Goal: Task Accomplishment & Management: Use online tool/utility

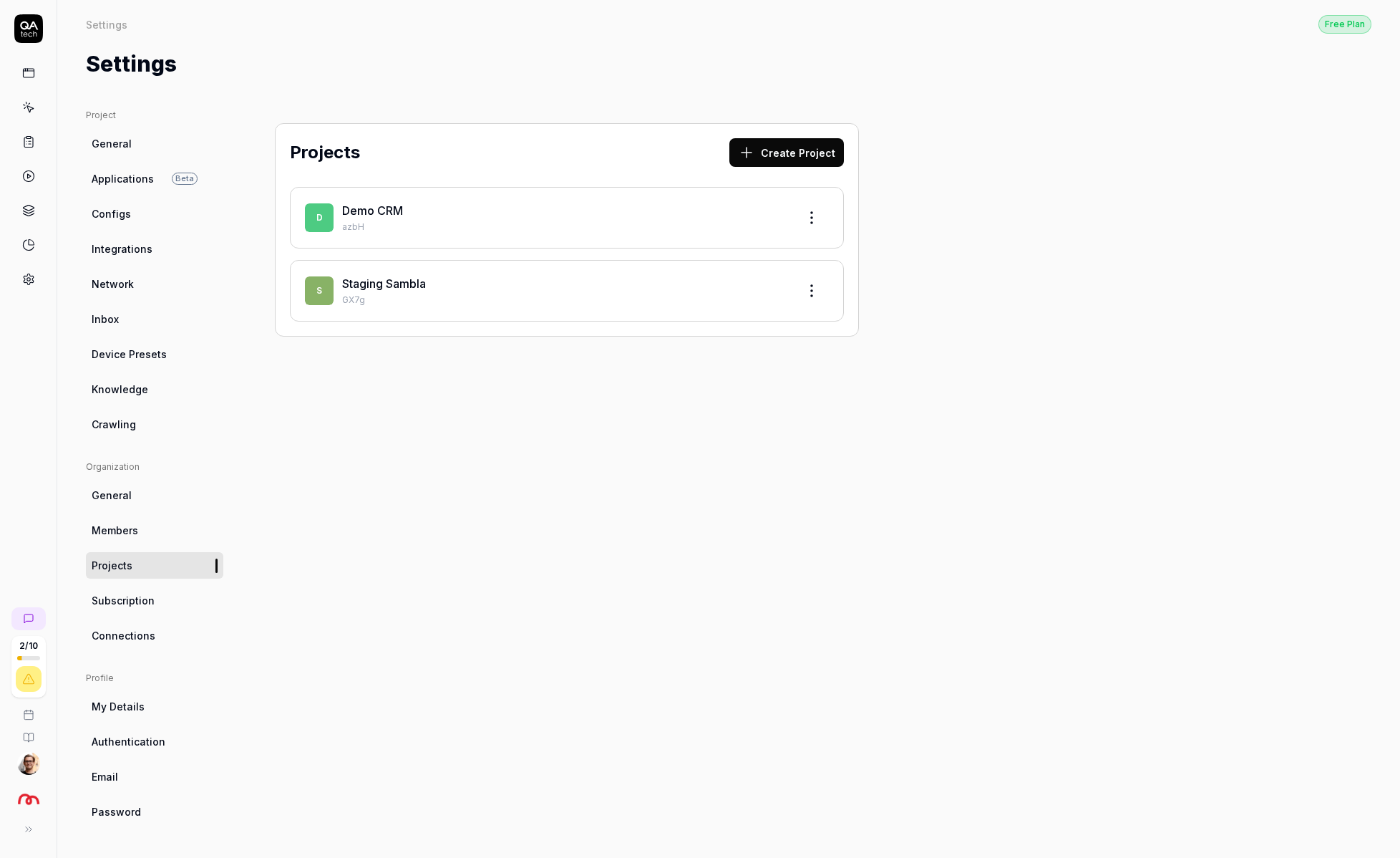
click at [391, 286] on link "Staging Sambla" at bounding box center [385, 283] width 84 height 14
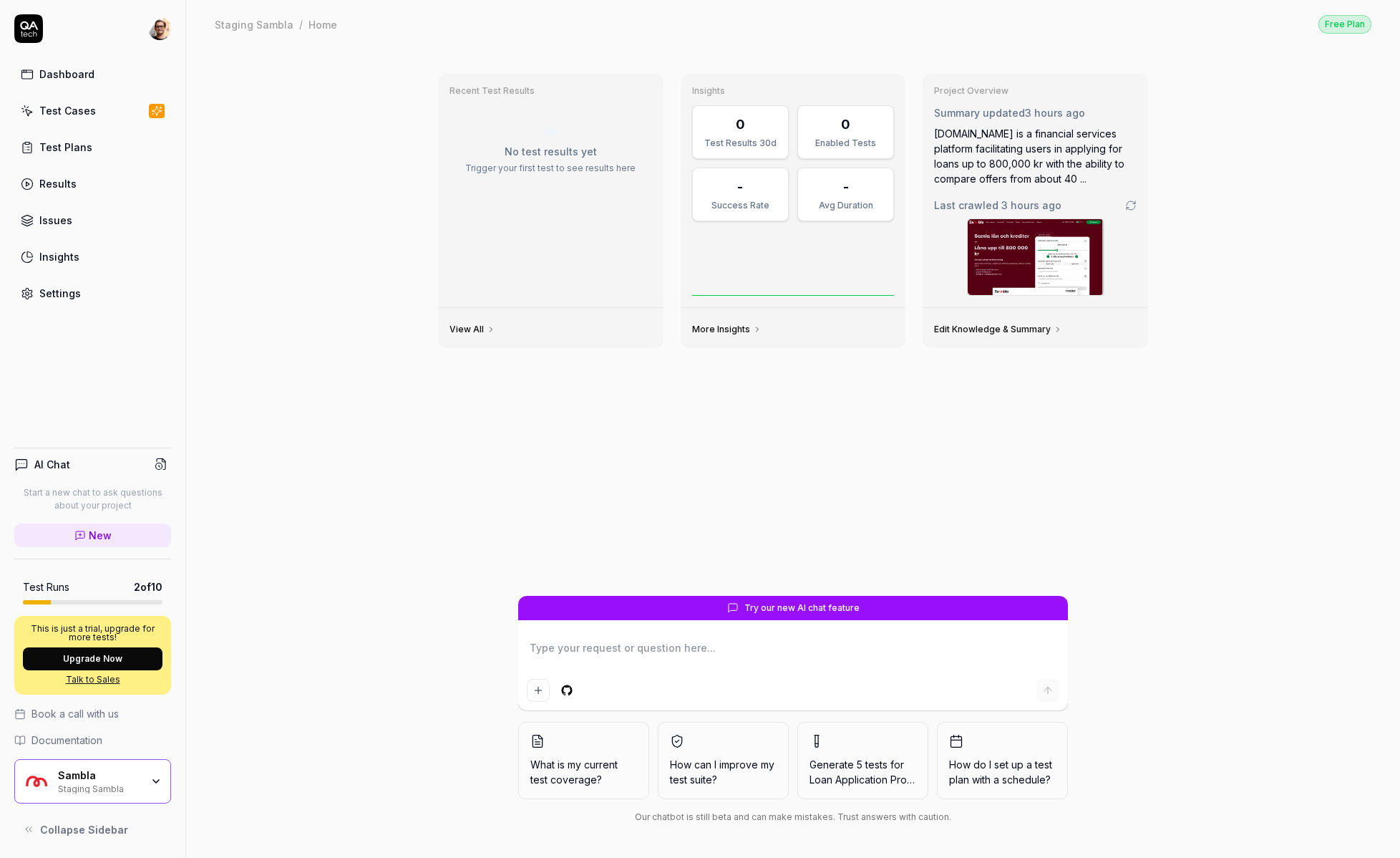
click at [115, 116] on link "Test Cases" at bounding box center [93, 110] width 157 height 28
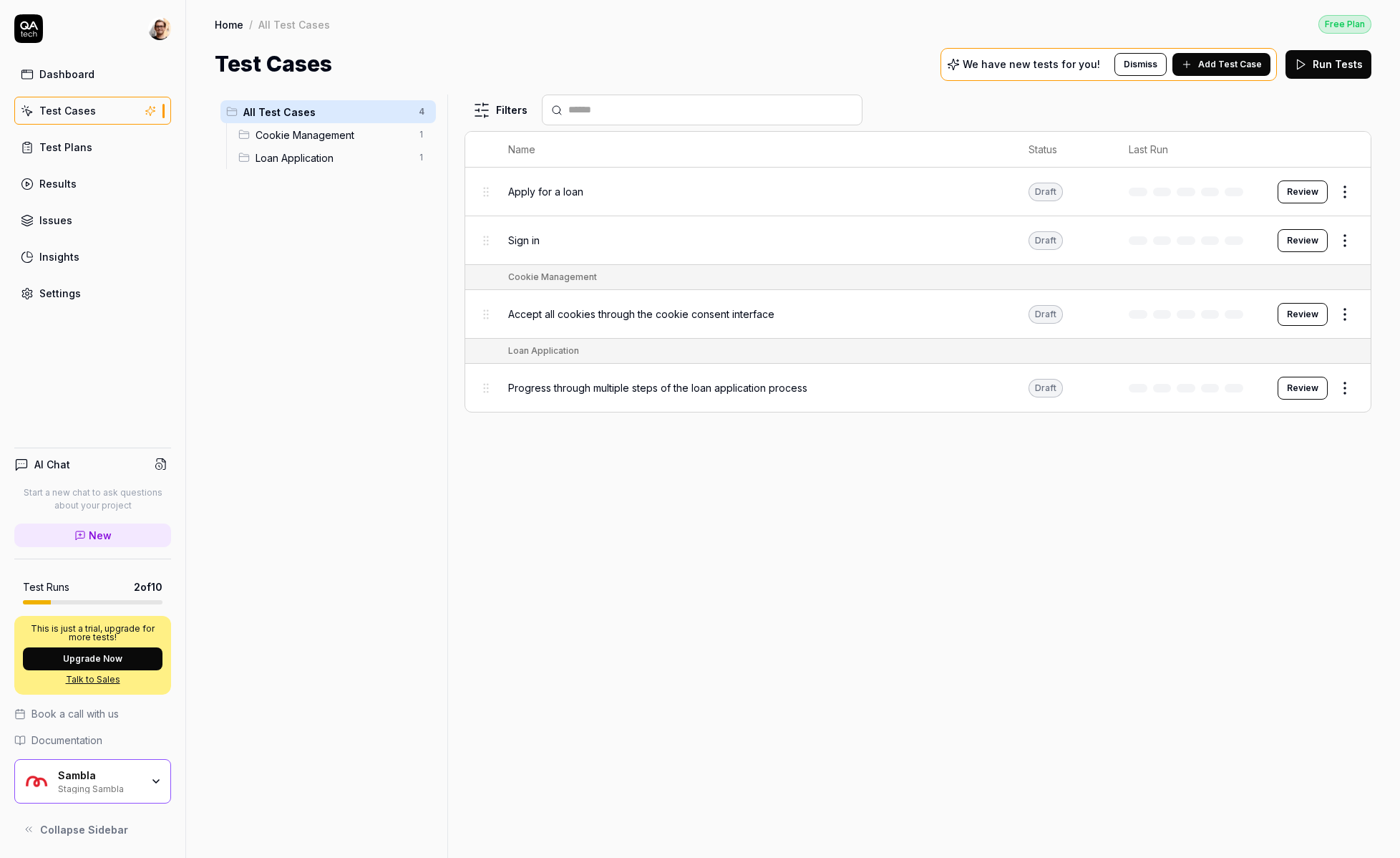
click at [1292, 313] on button "Review" at bounding box center [1303, 314] width 51 height 23
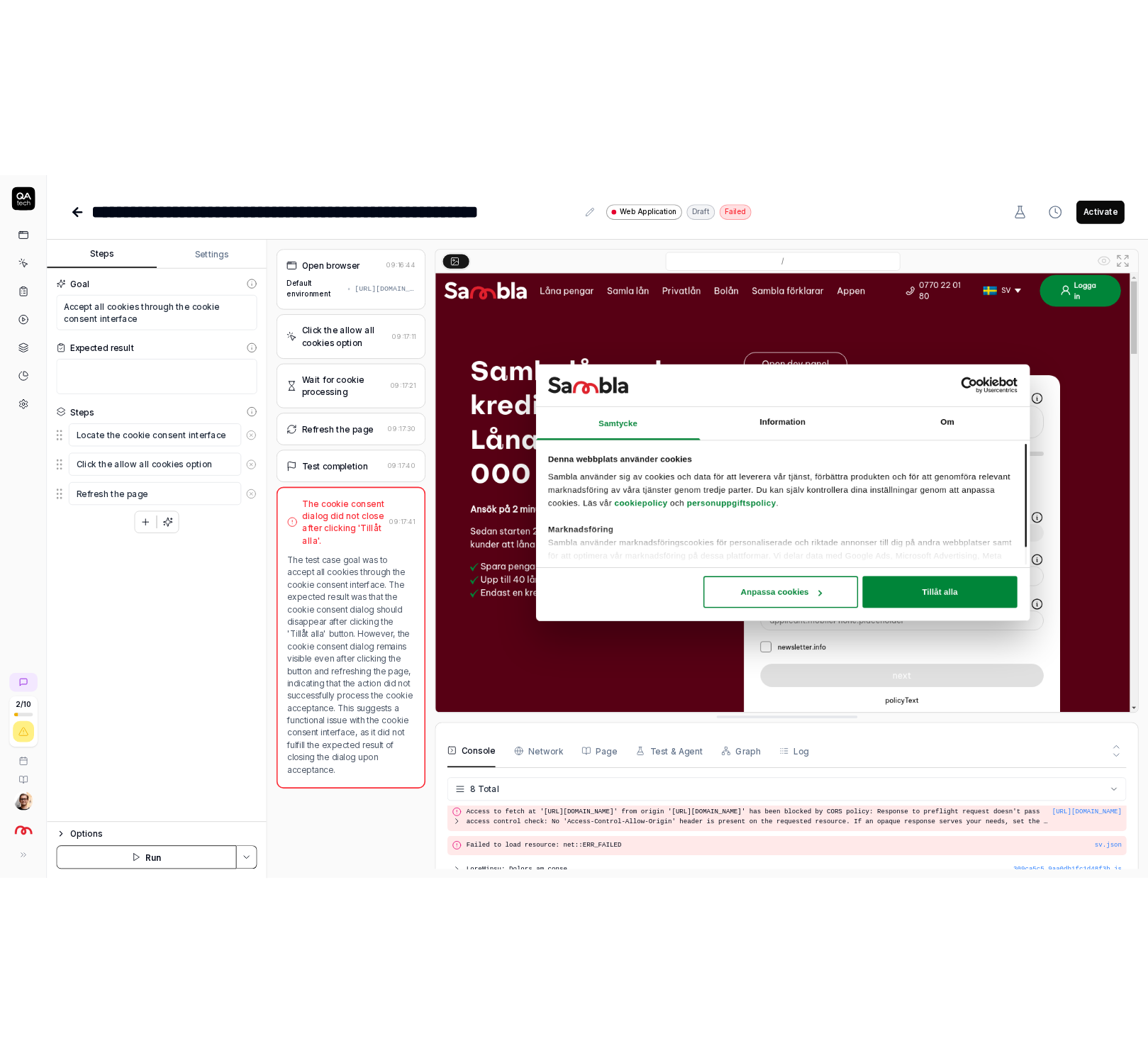
scroll to position [172, 0]
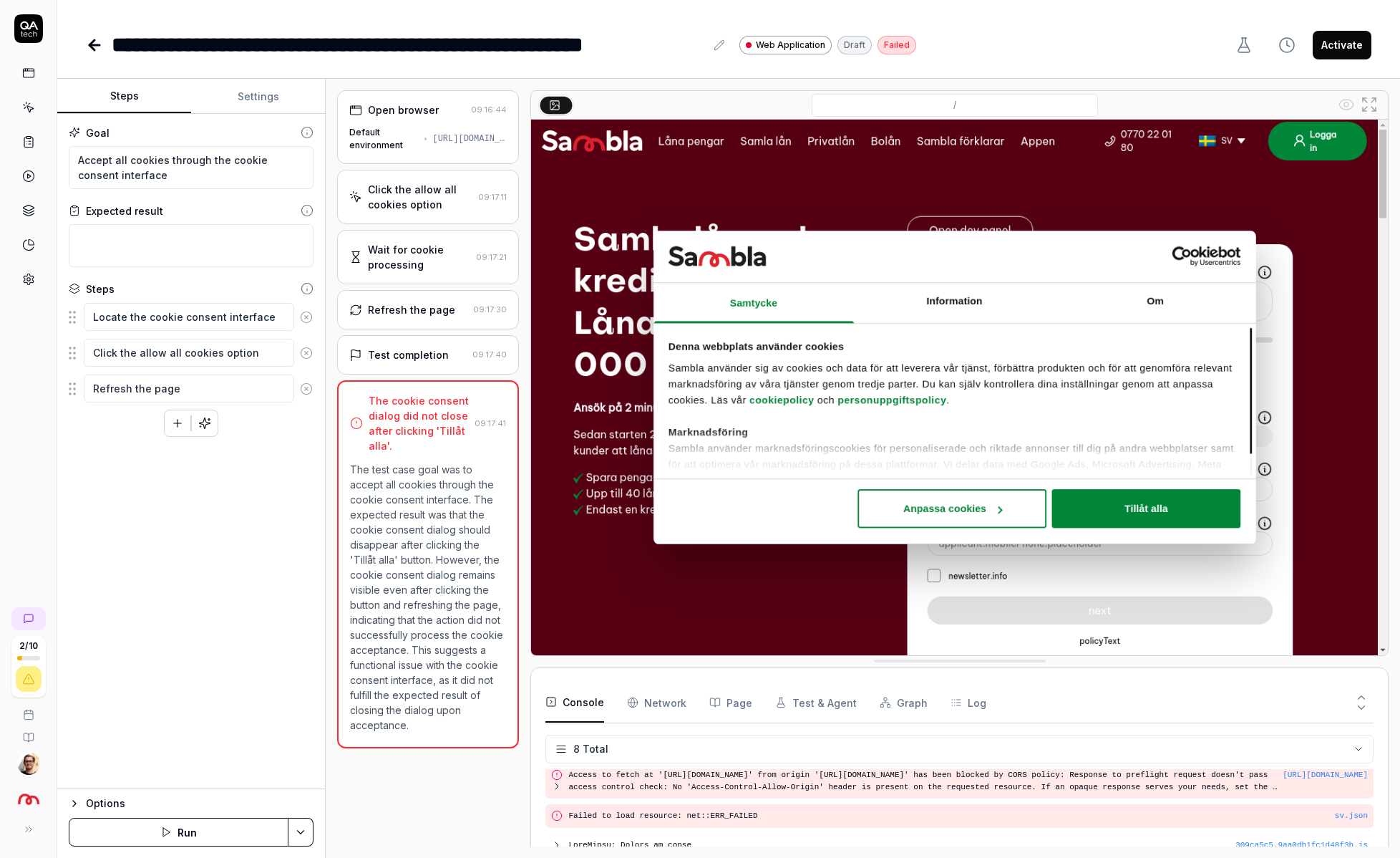
click at [192, 832] on button "Run" at bounding box center [178, 832] width 219 height 29
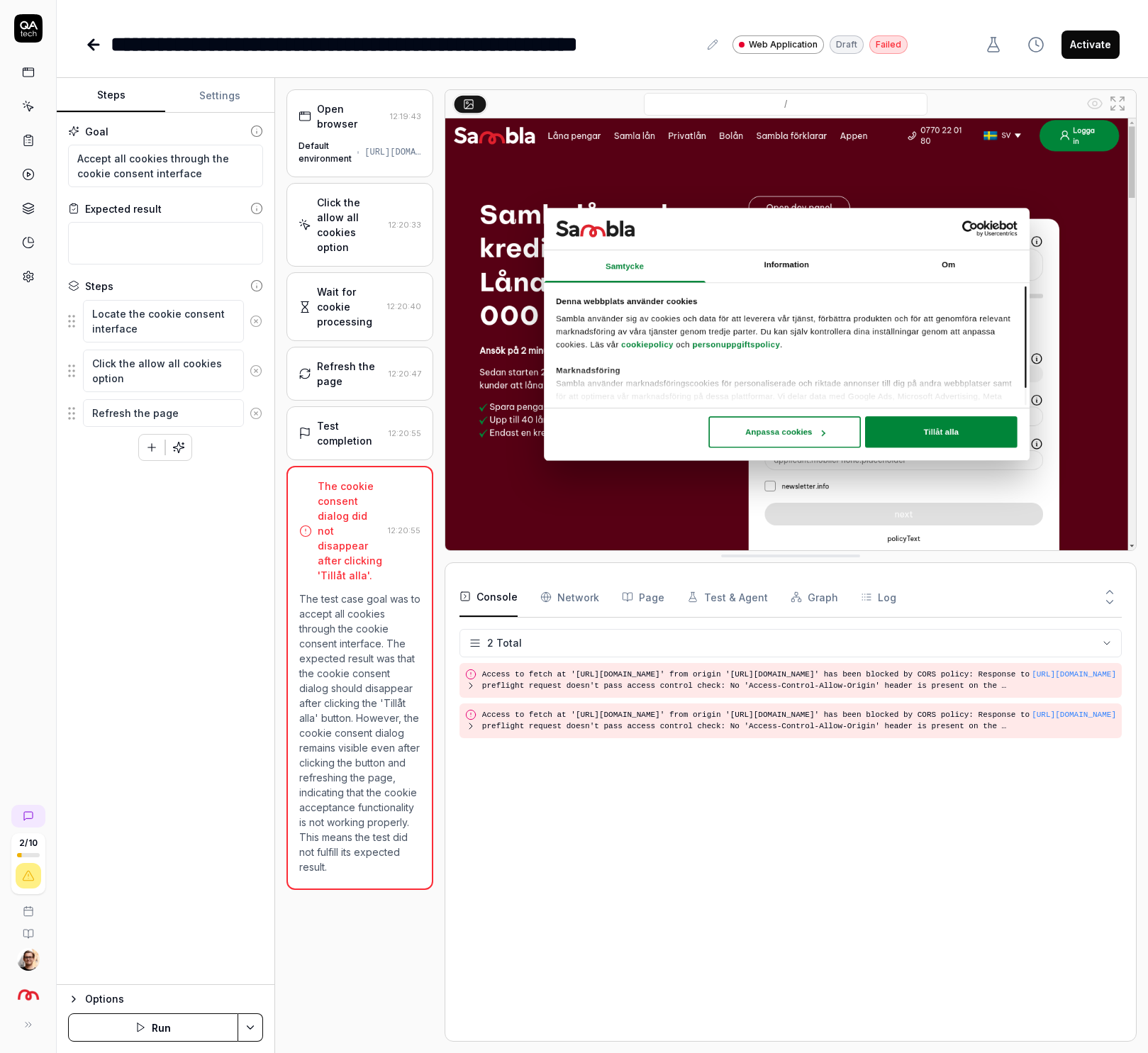
type textarea "*"
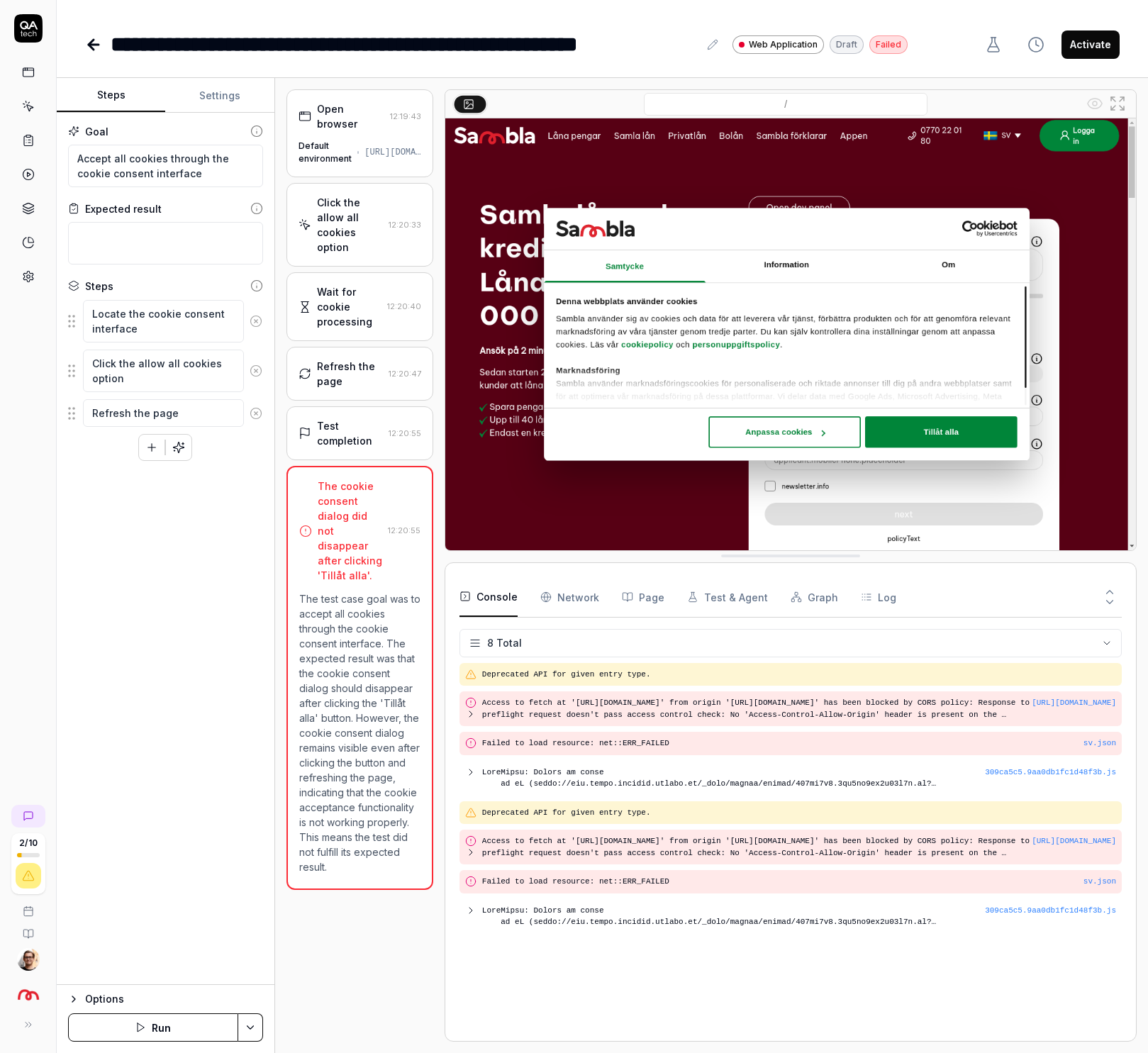
click at [403, 147] on div "https://www.vault.staging.sambla.se/" at bounding box center [393, 153] width 57 height 13
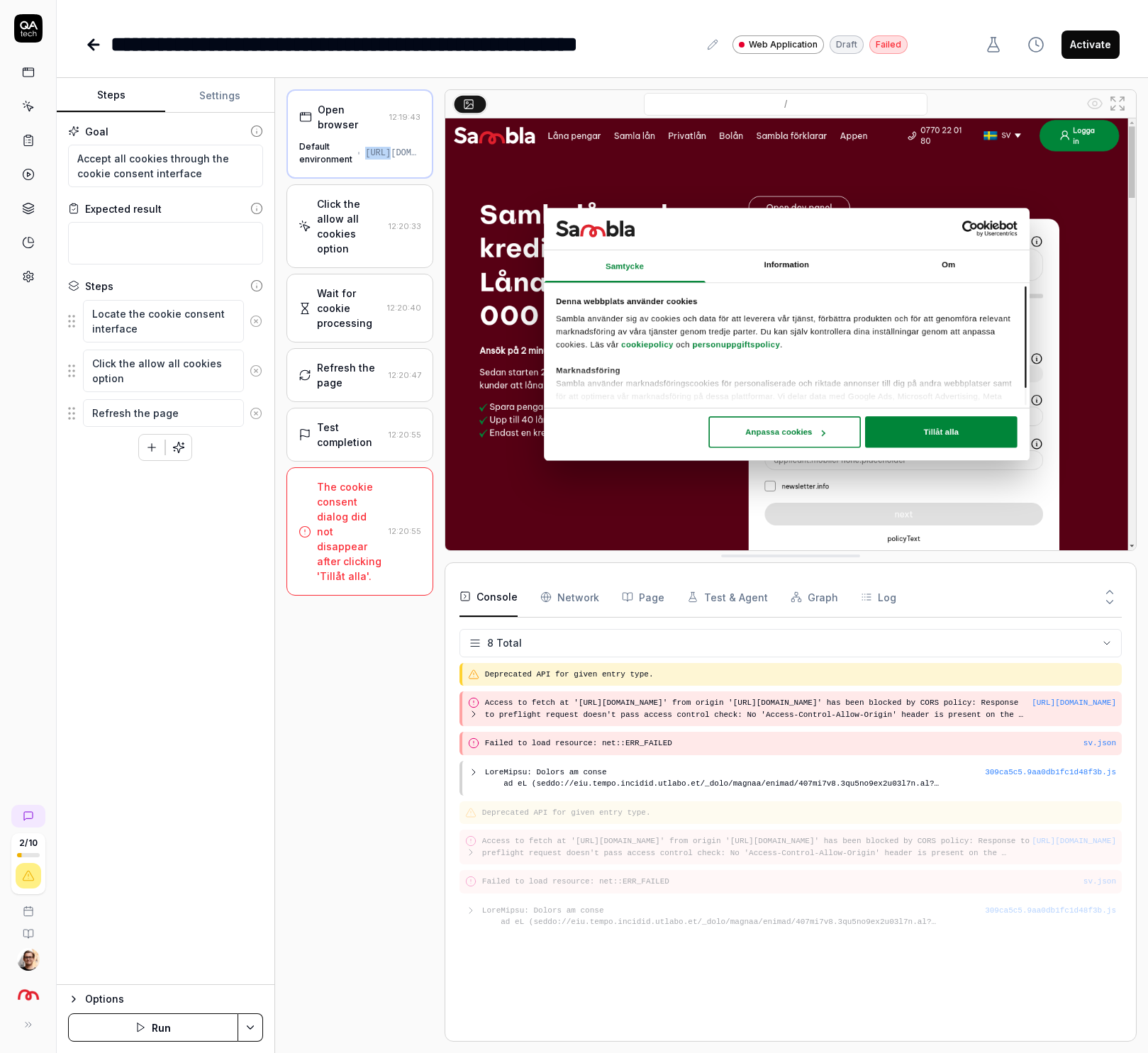
click at [403, 137] on div "Open browser 12:19:43 Default environment https://www.vault.staging.sambla.se/" at bounding box center [359, 134] width 147 height 90
click at [376, 152] on div "https://www.vault.staging.sambla.se/" at bounding box center [392, 153] width 56 height 13
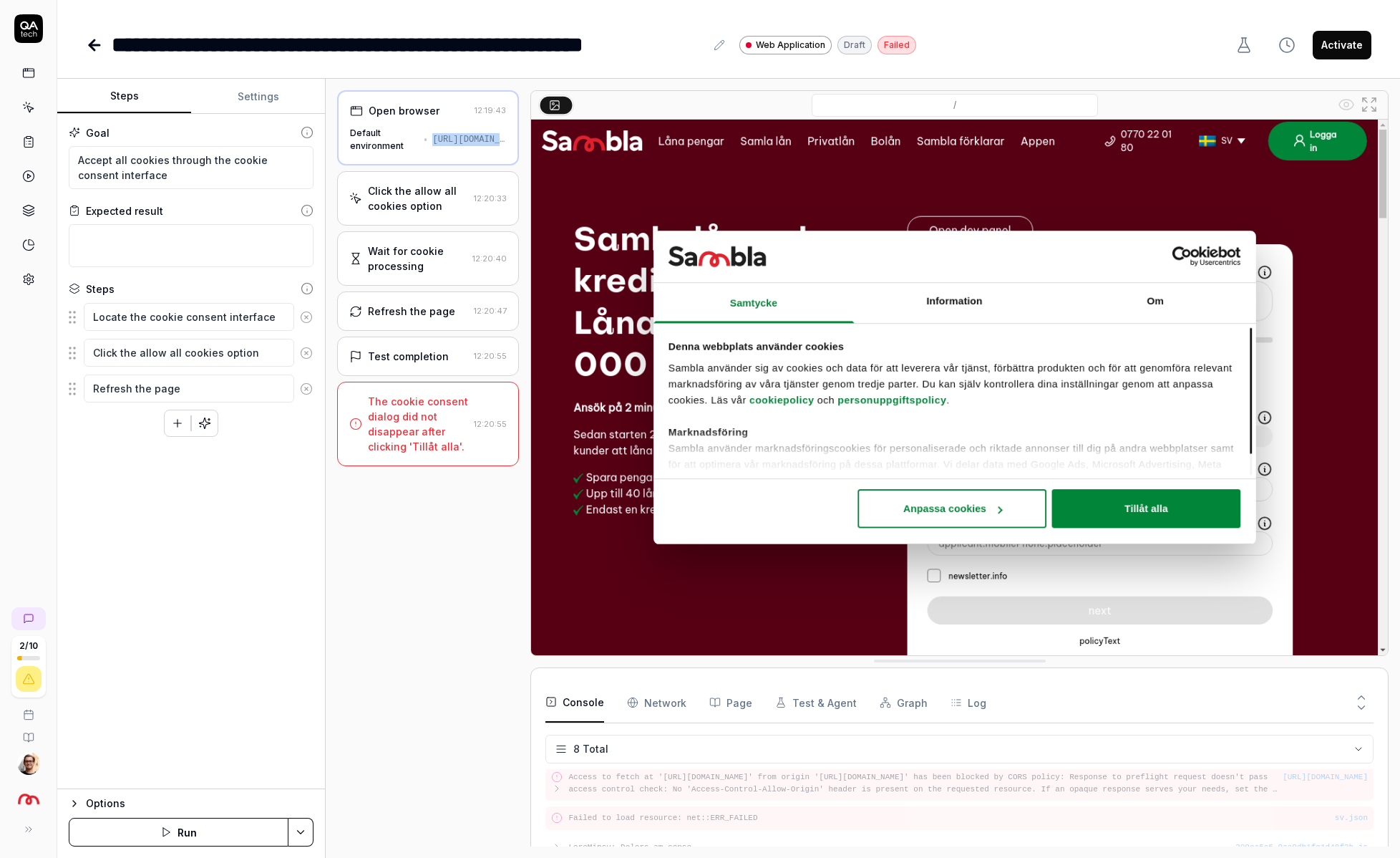
scroll to position [174, 0]
click at [865, 423] on img at bounding box center [960, 387] width 857 height 535
click at [463, 449] on div "The cookie consent dialog did not disappear after clicking 'Tillåt alla'." at bounding box center [418, 424] width 100 height 60
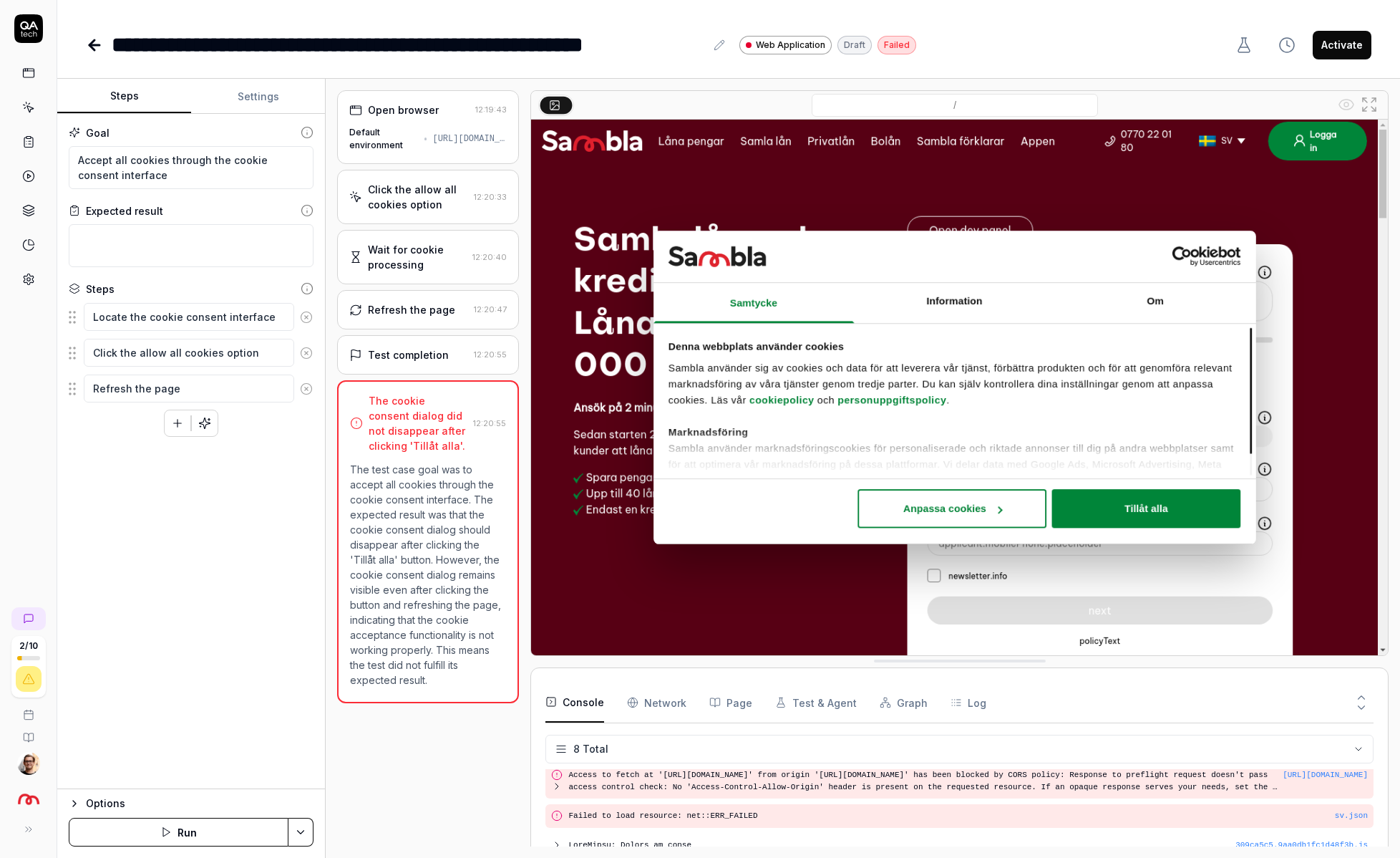
click at [408, 128] on div "Default environment https://www.vault.staging.sambla.se/" at bounding box center [428, 138] width 157 height 26
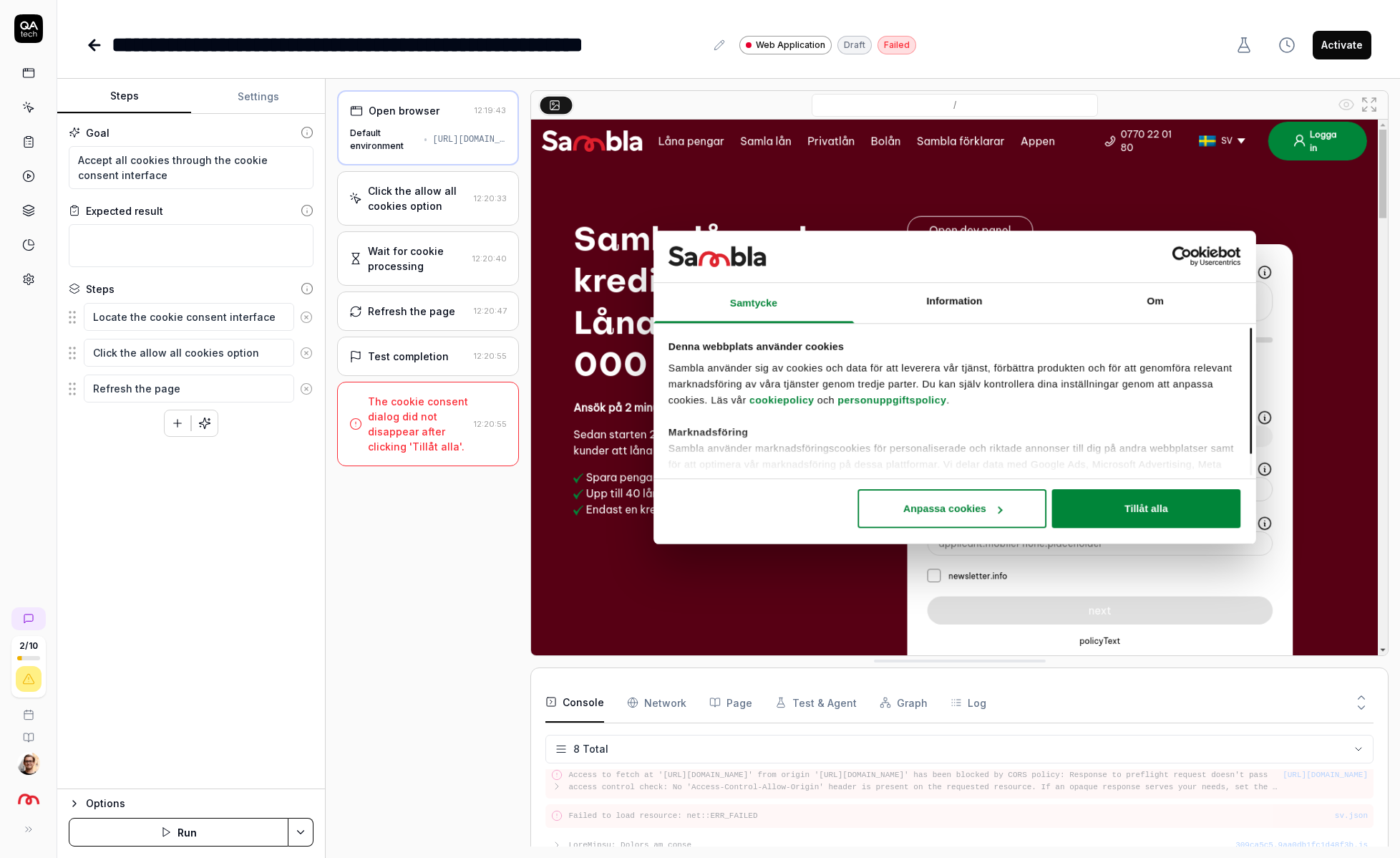
click at [837, 535] on img at bounding box center [960, 387] width 857 height 535
click at [488, 219] on div "Click the allow all cookies option 12:20:33" at bounding box center [428, 198] width 182 height 54
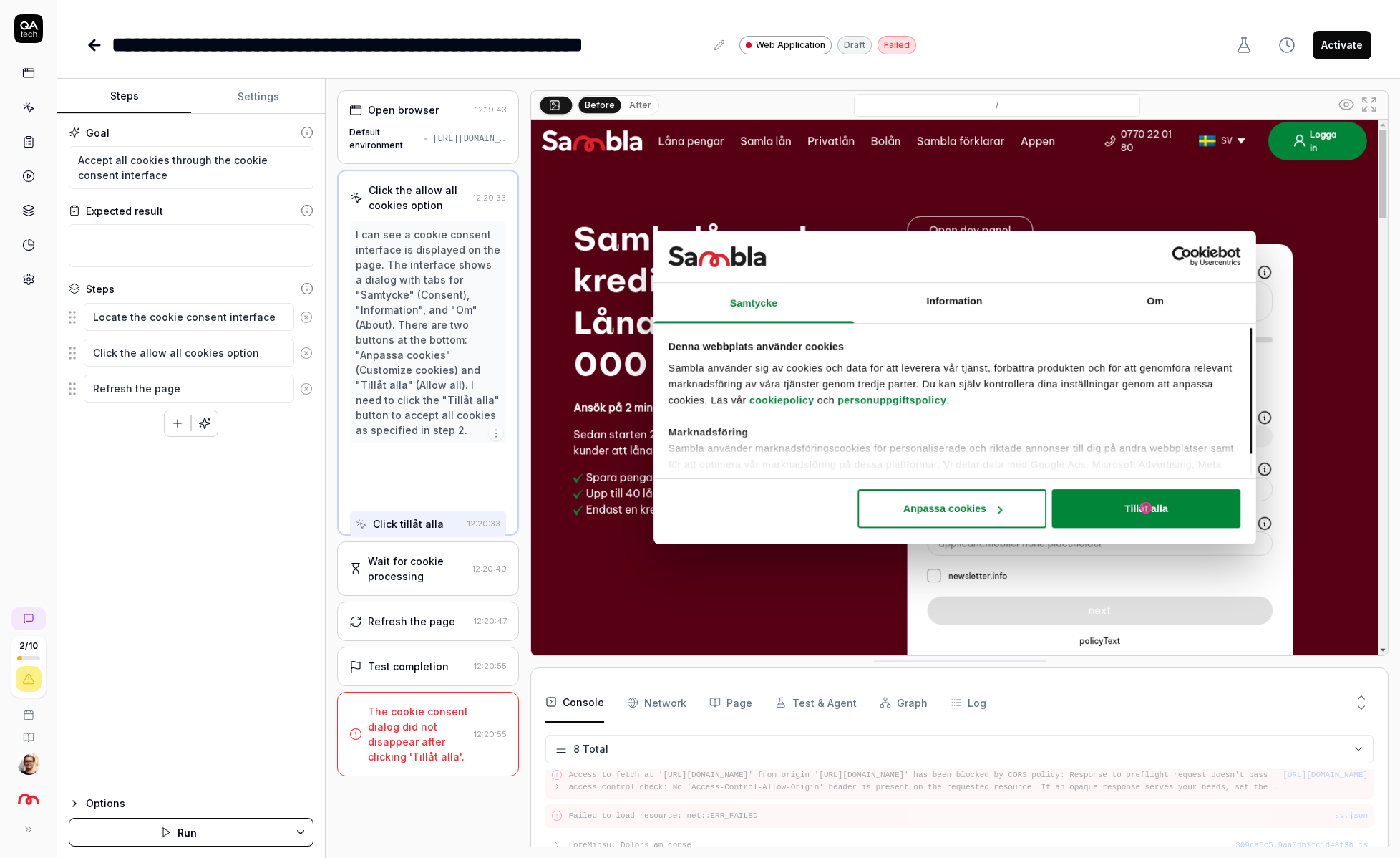
click at [488, 260] on div "I can see a cookie consent interface is displayed on the page. The interface sh…" at bounding box center [428, 332] width 145 height 211
click at [436, 620] on div "Refresh the page" at bounding box center [412, 621] width 88 height 15
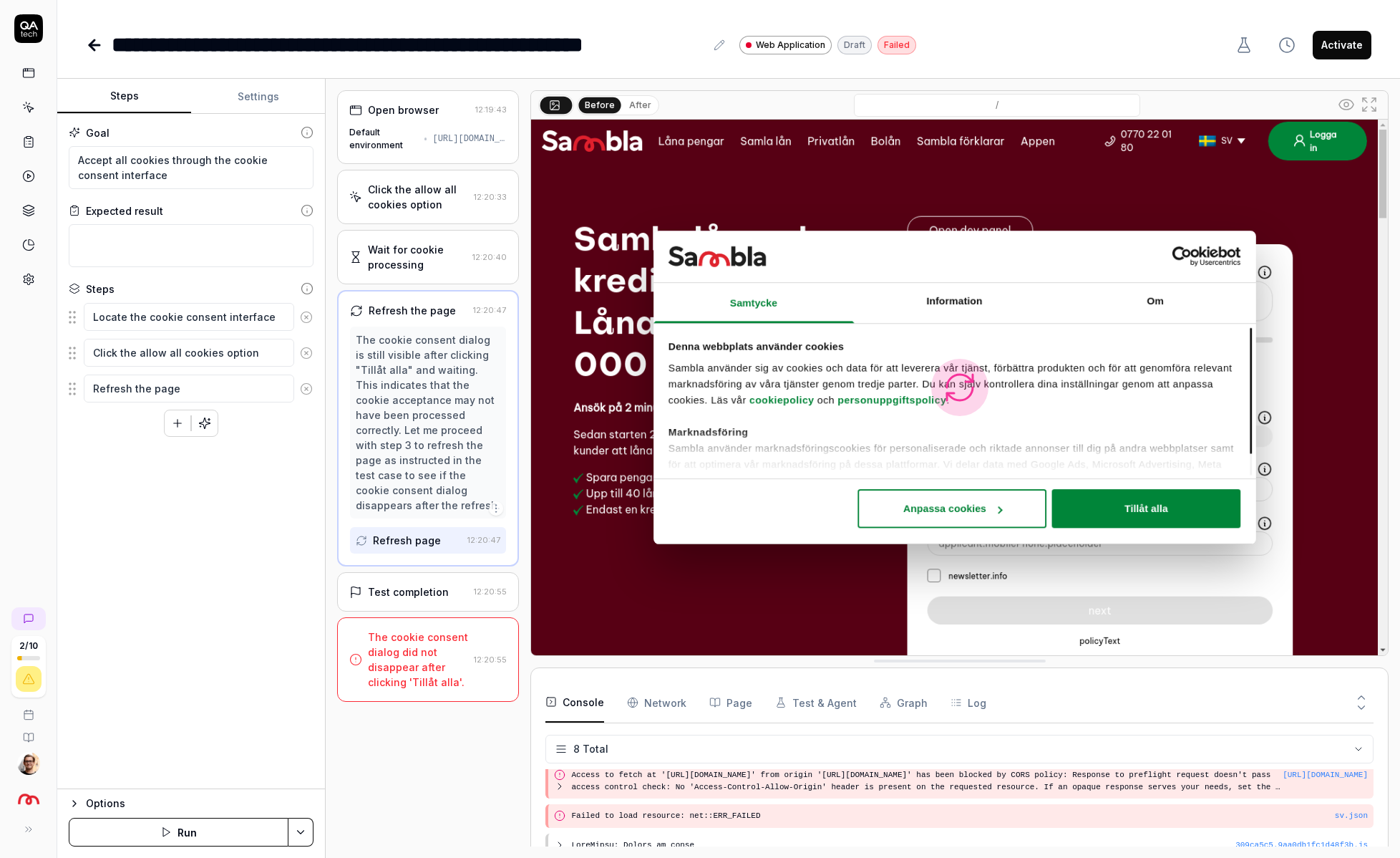
click at [449, 617] on div "The cookie consent dialog did not disappear after clicking 'Tillåt alla'. 12:20…" at bounding box center [428, 659] width 182 height 85
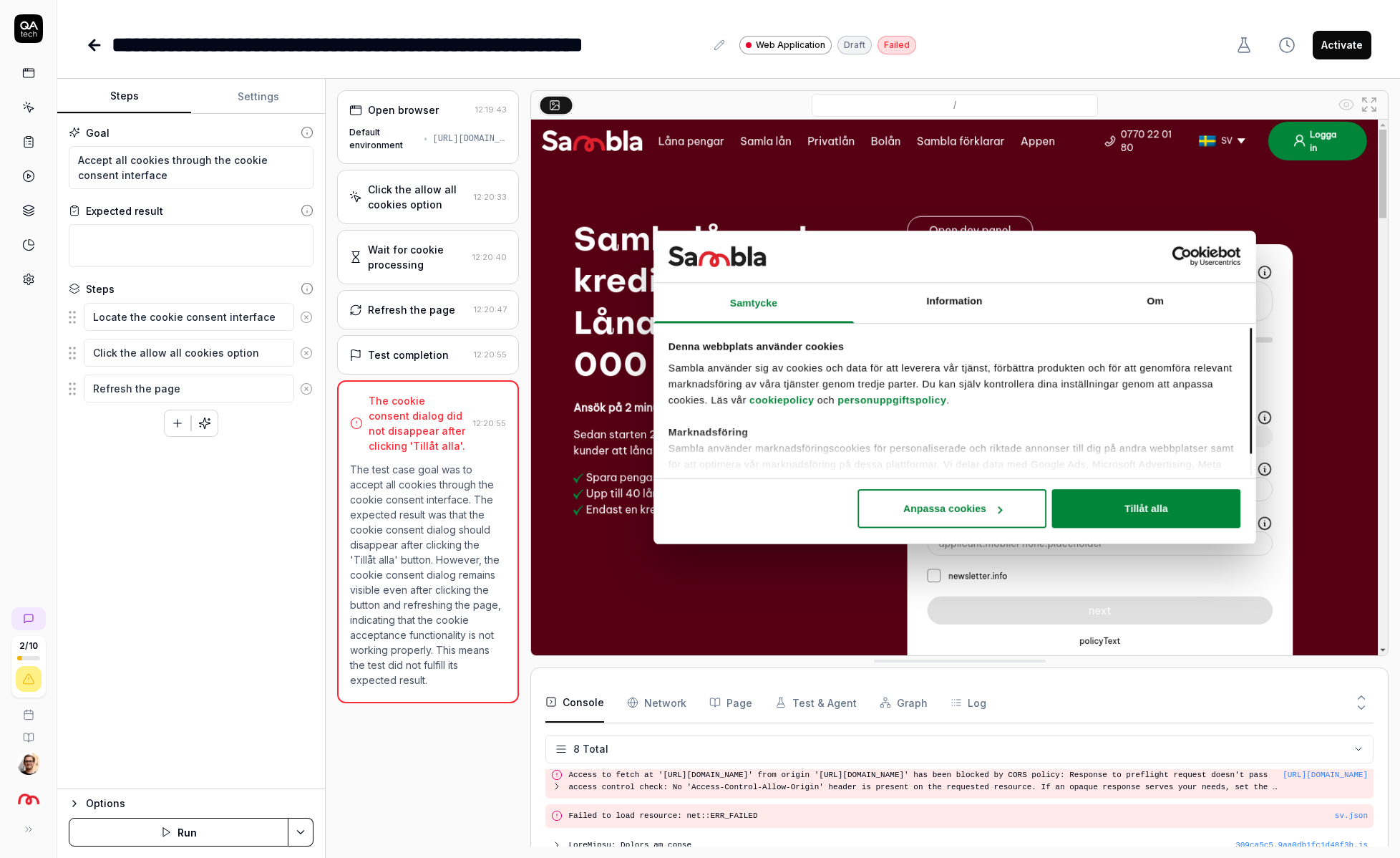
click at [31, 45] on div at bounding box center [28, 153] width 56 height 278
click at [30, 24] on icon at bounding box center [29, 29] width 29 height 29
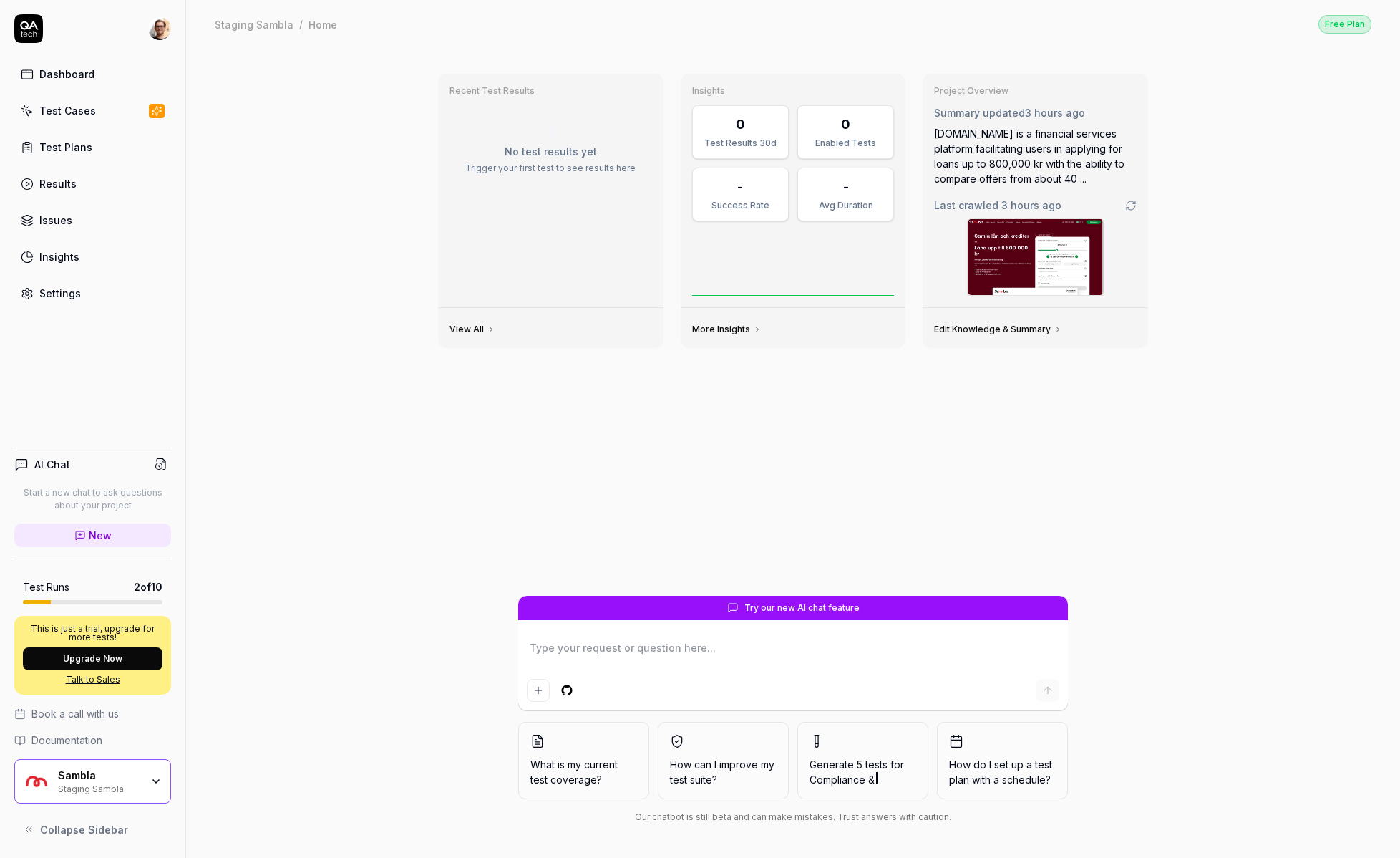
type textarea "*"
click at [122, 116] on link "Test Cases" at bounding box center [93, 110] width 157 height 28
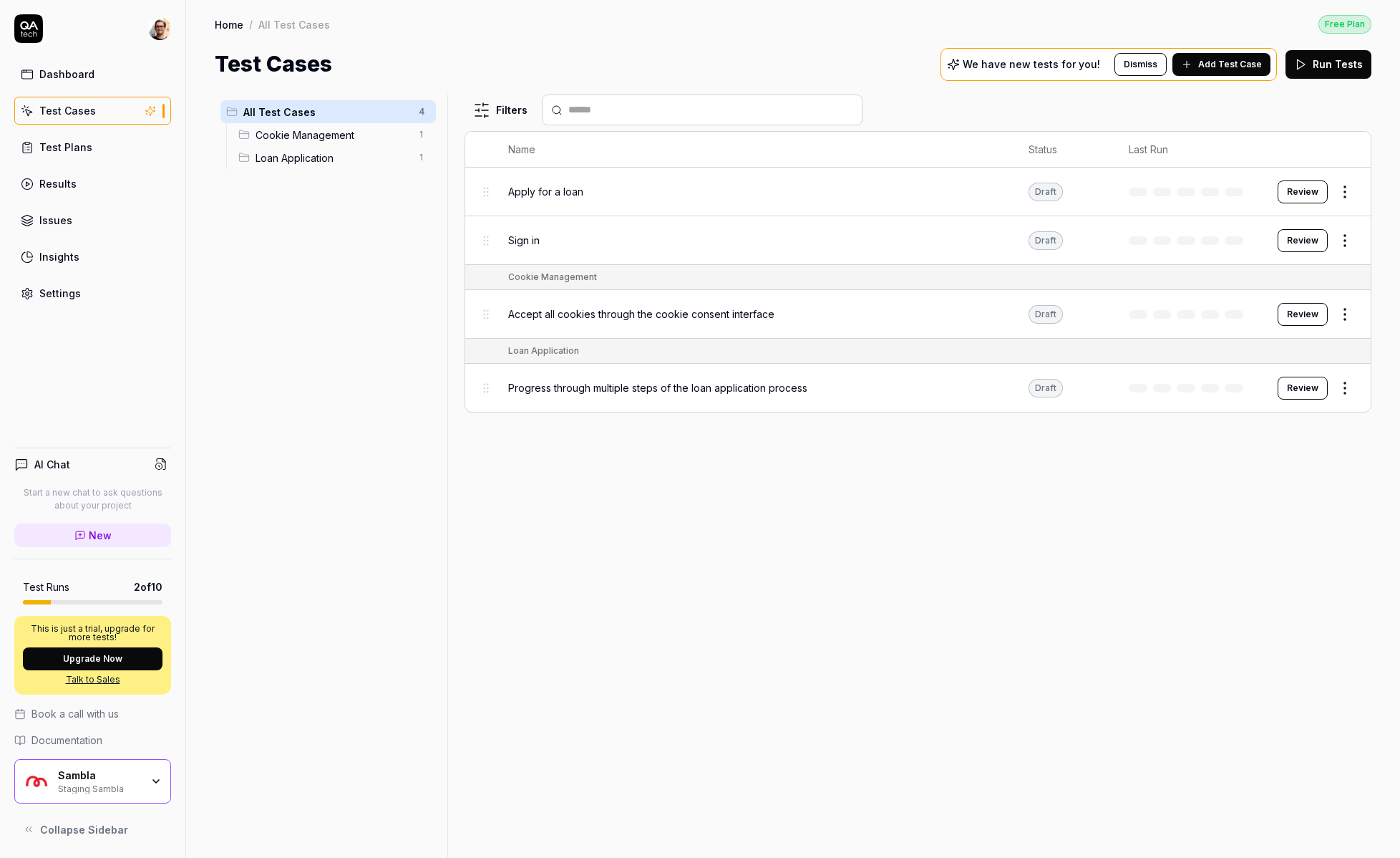
click at [110, 291] on link "Settings" at bounding box center [93, 293] width 157 height 28
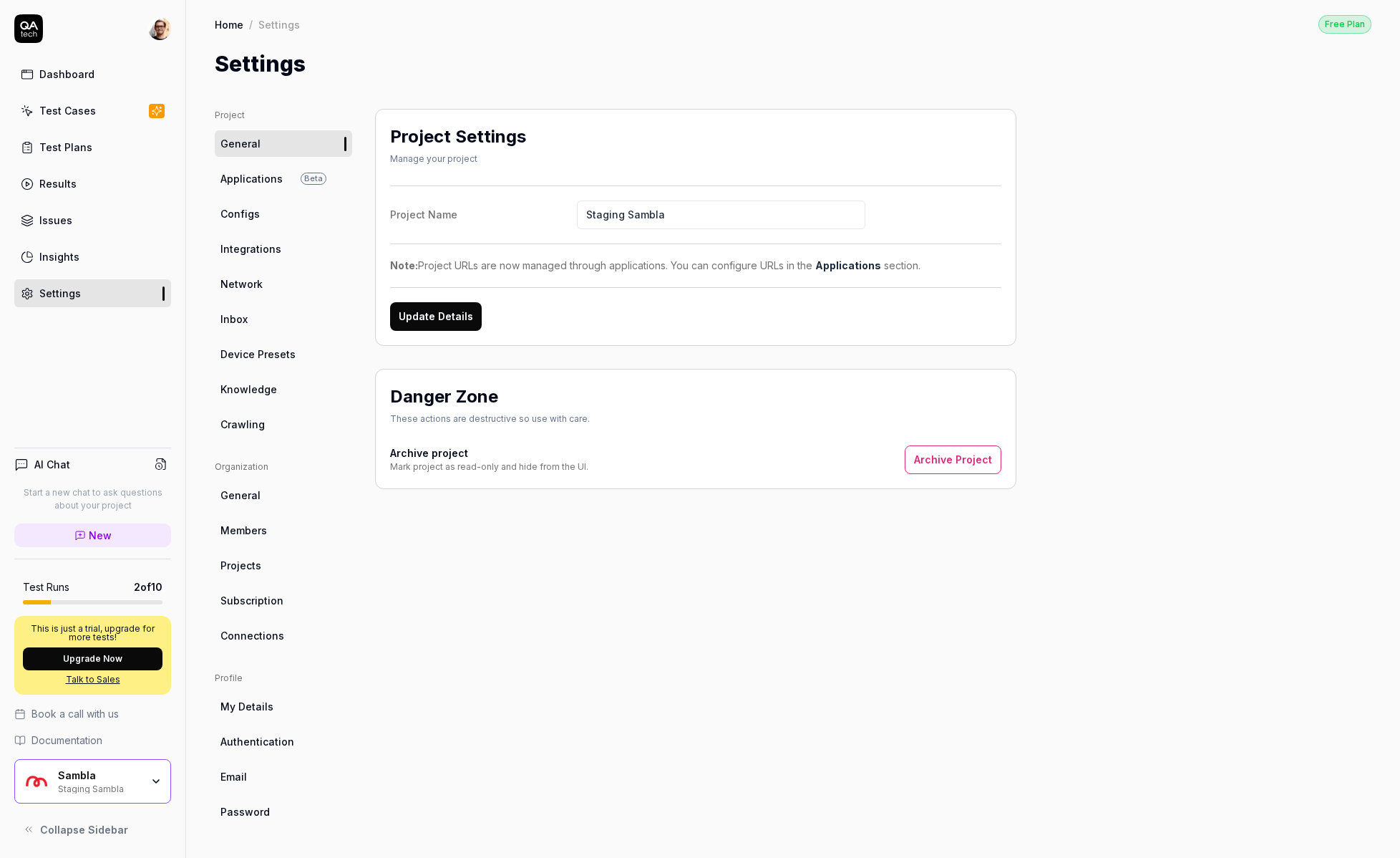
click at [306, 397] on link "Knowledge" at bounding box center [283, 389] width 137 height 27
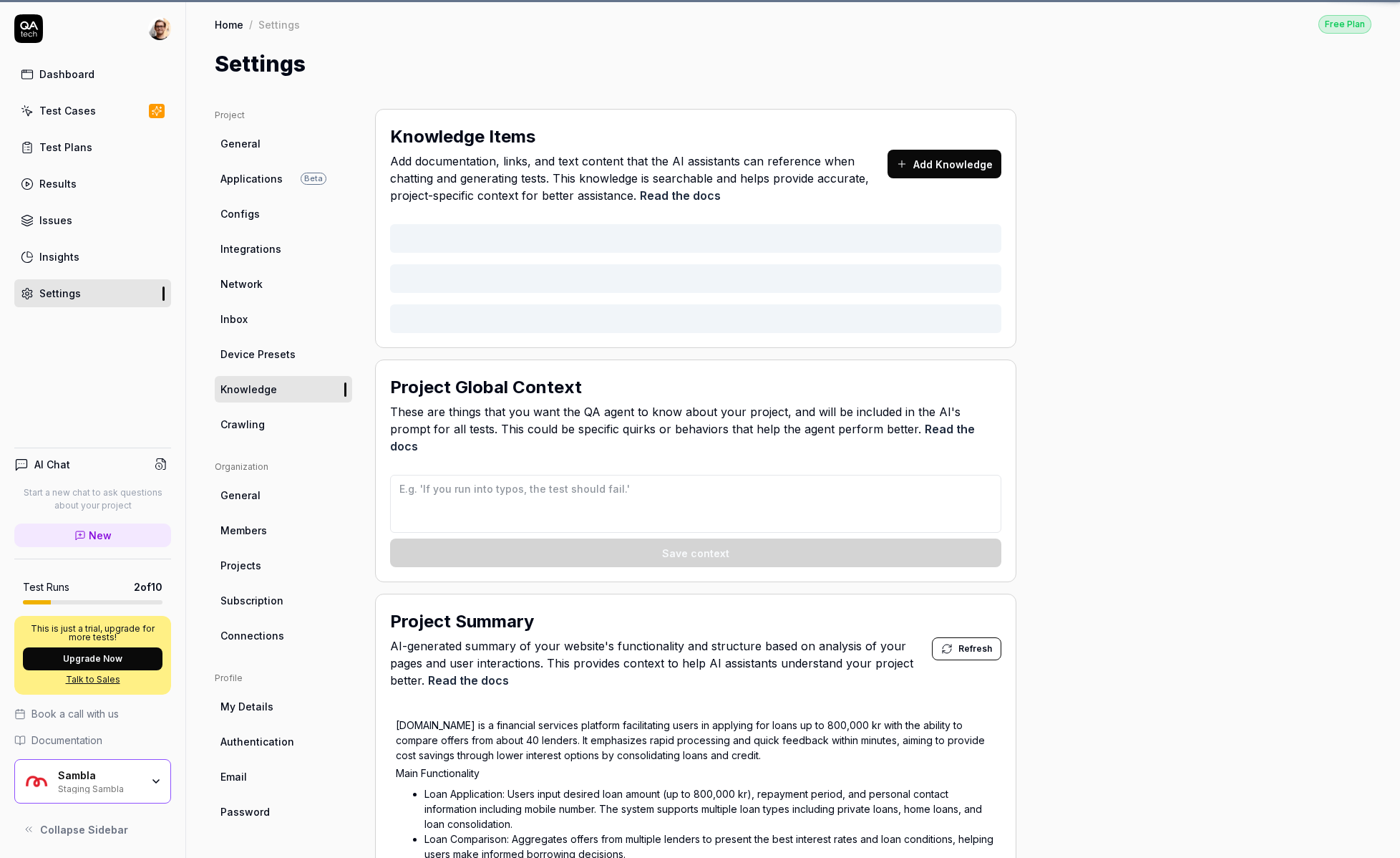
type textarea "*"
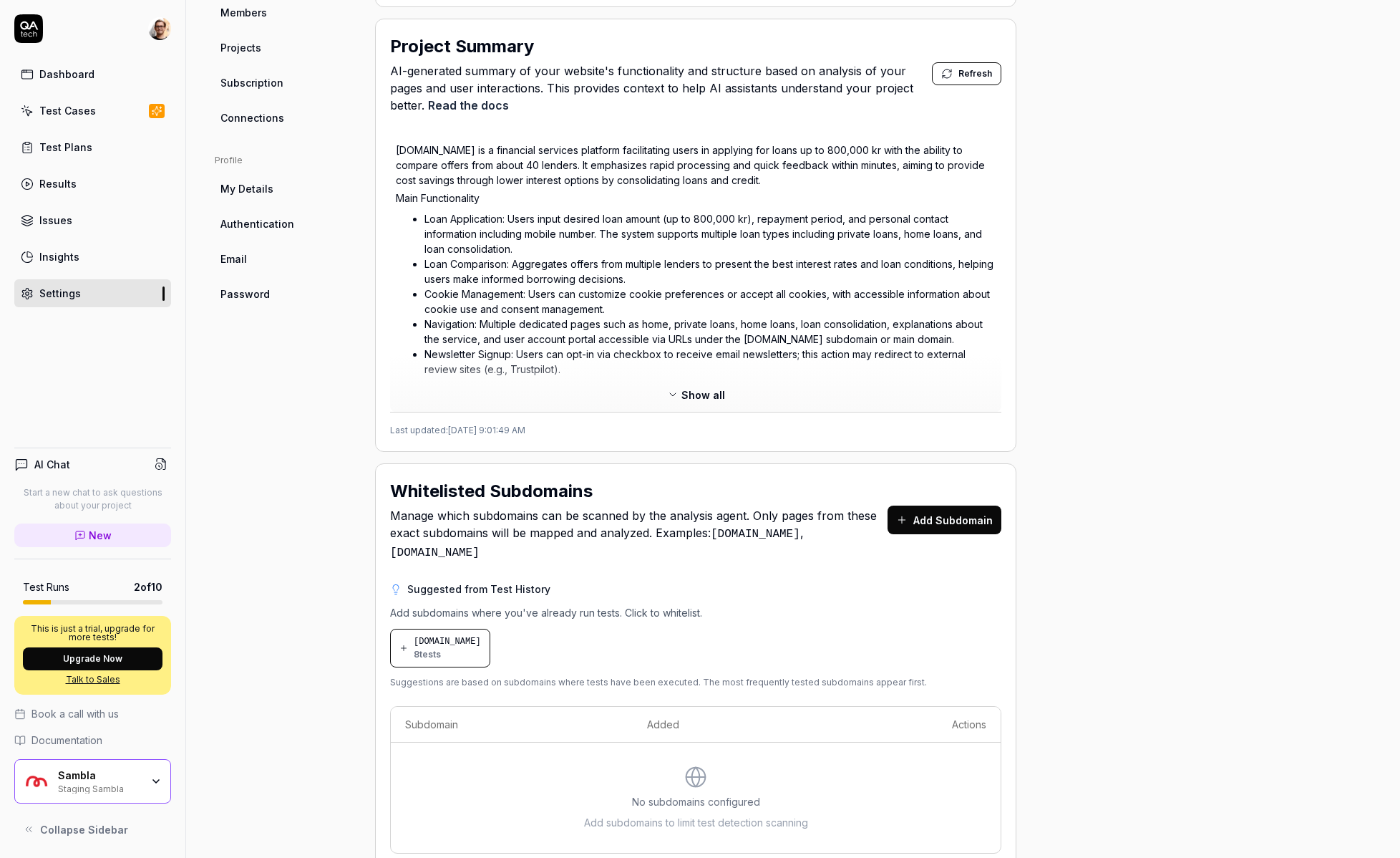
scroll to position [533, 0]
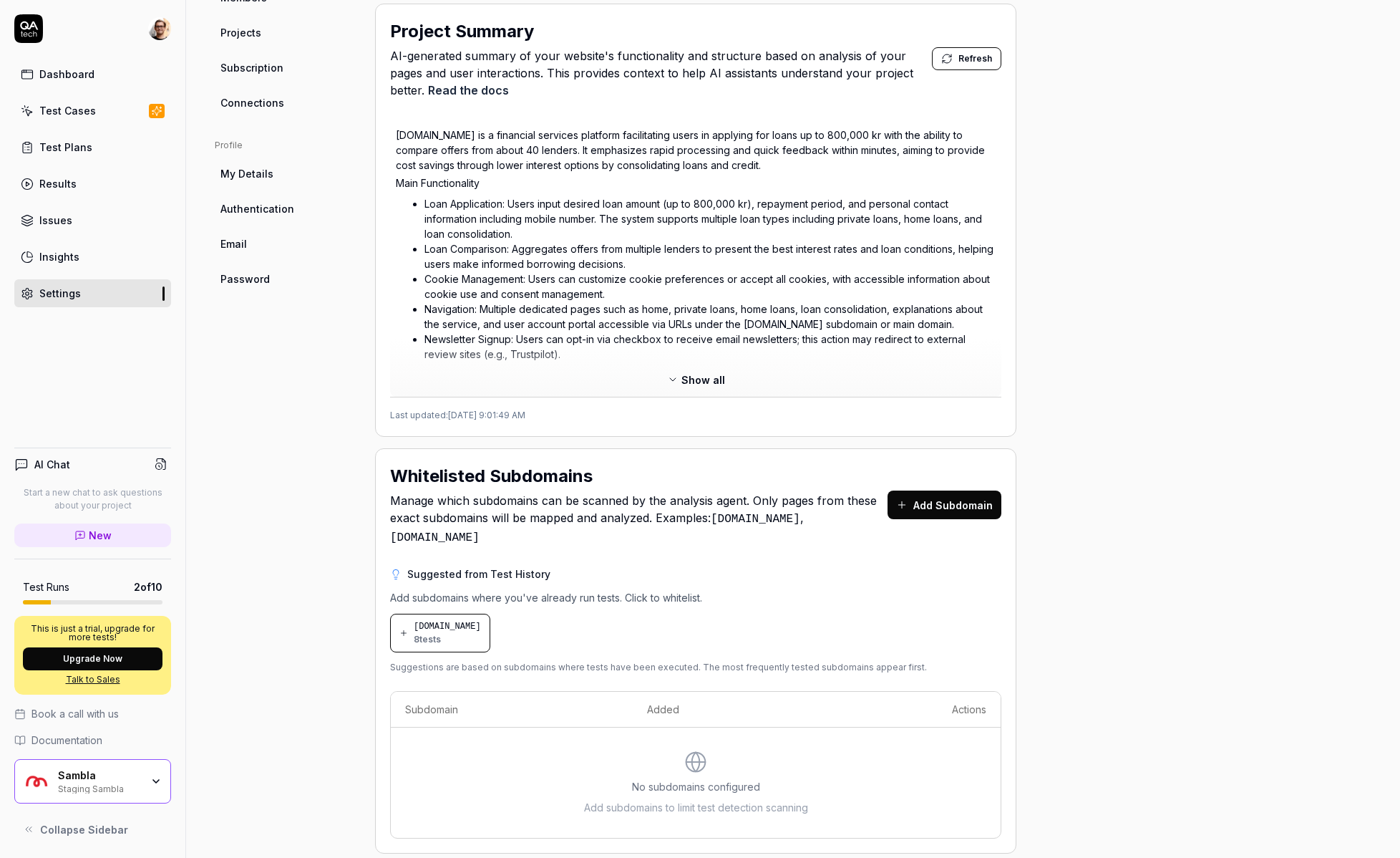
click at [464, 620] on div "[DOMAIN_NAME] 8 tests" at bounding box center [448, 633] width 68 height 26
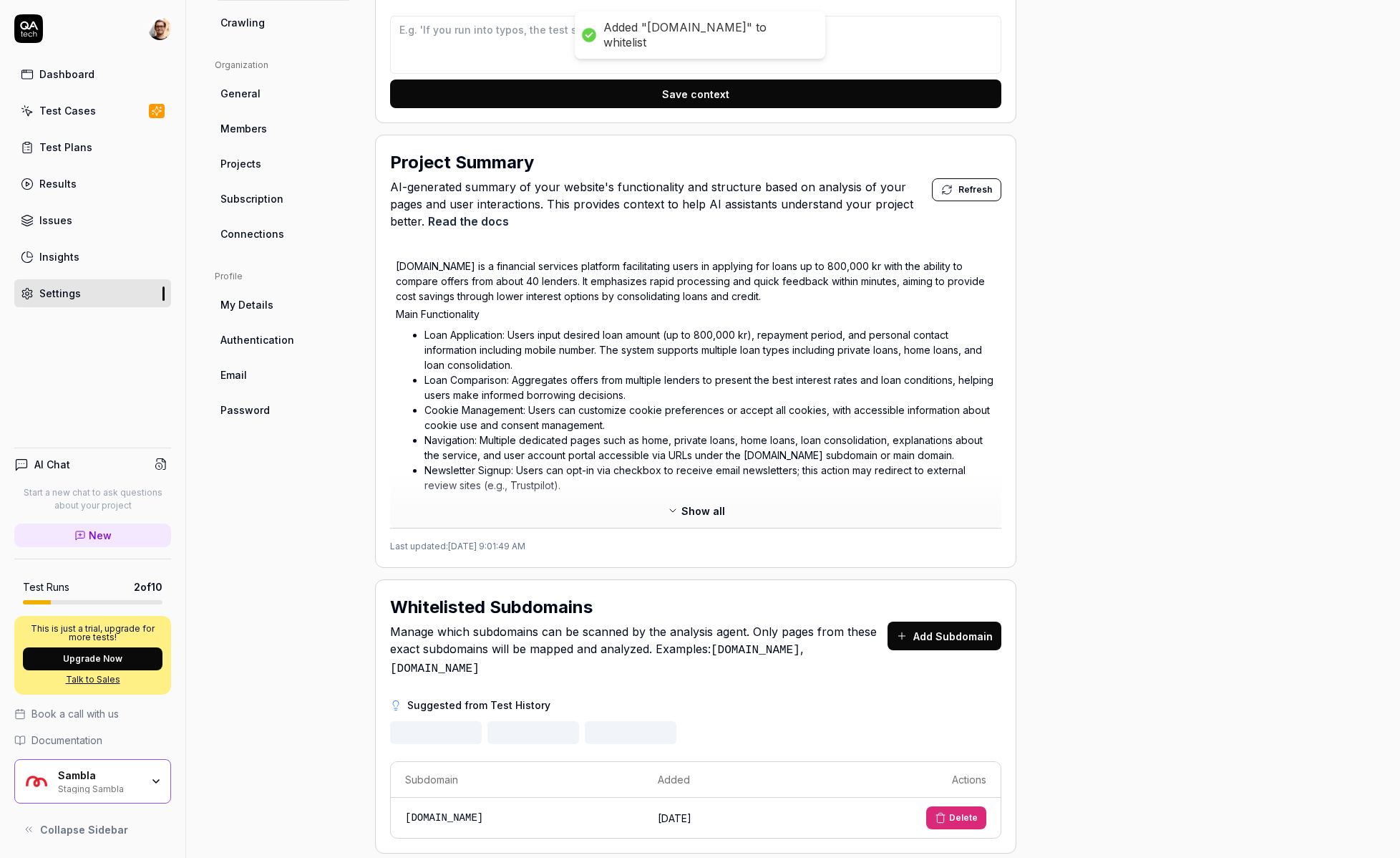
scroll to position [338, 0]
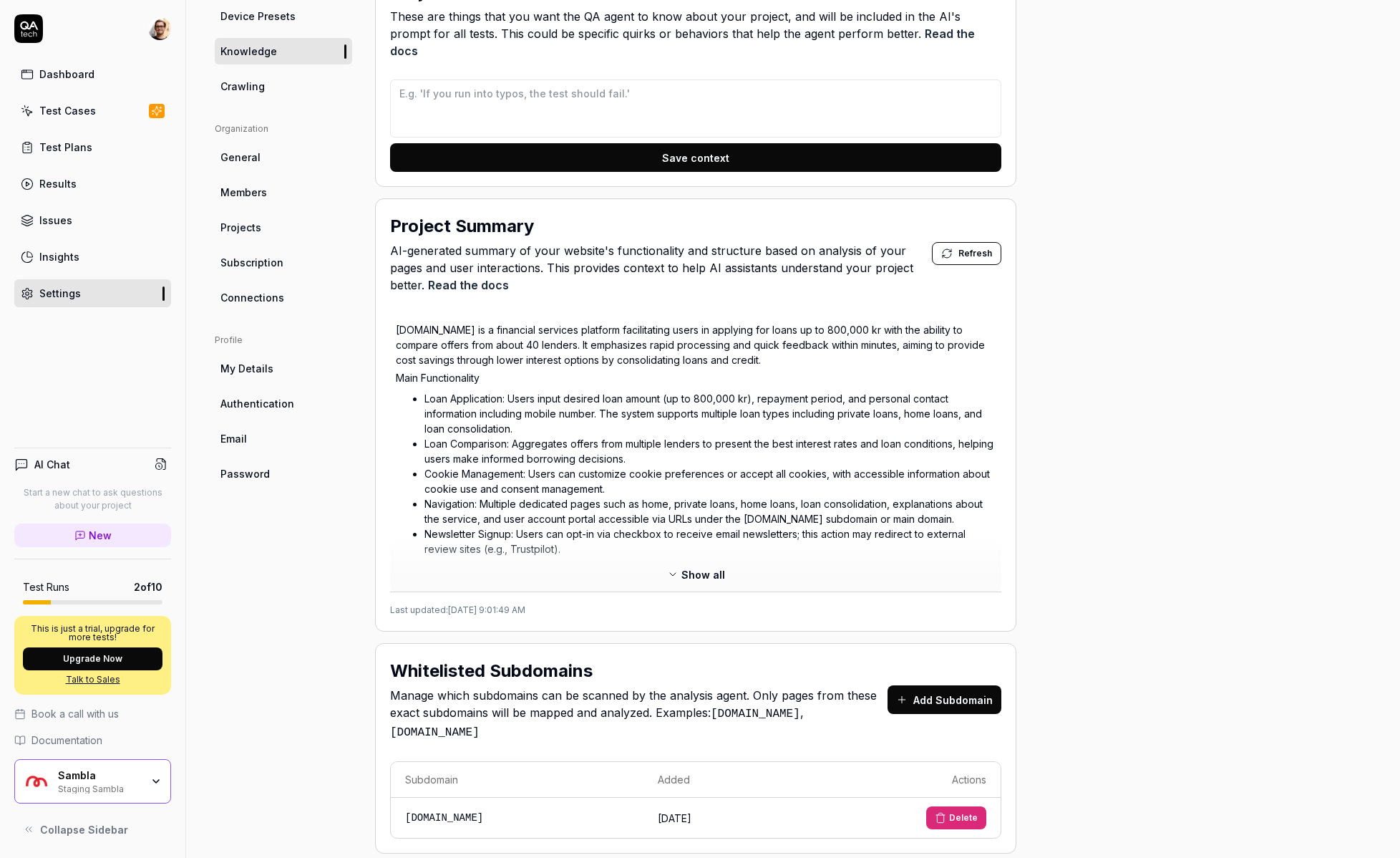
click at [245, 159] on span "General" at bounding box center [240, 157] width 40 height 15
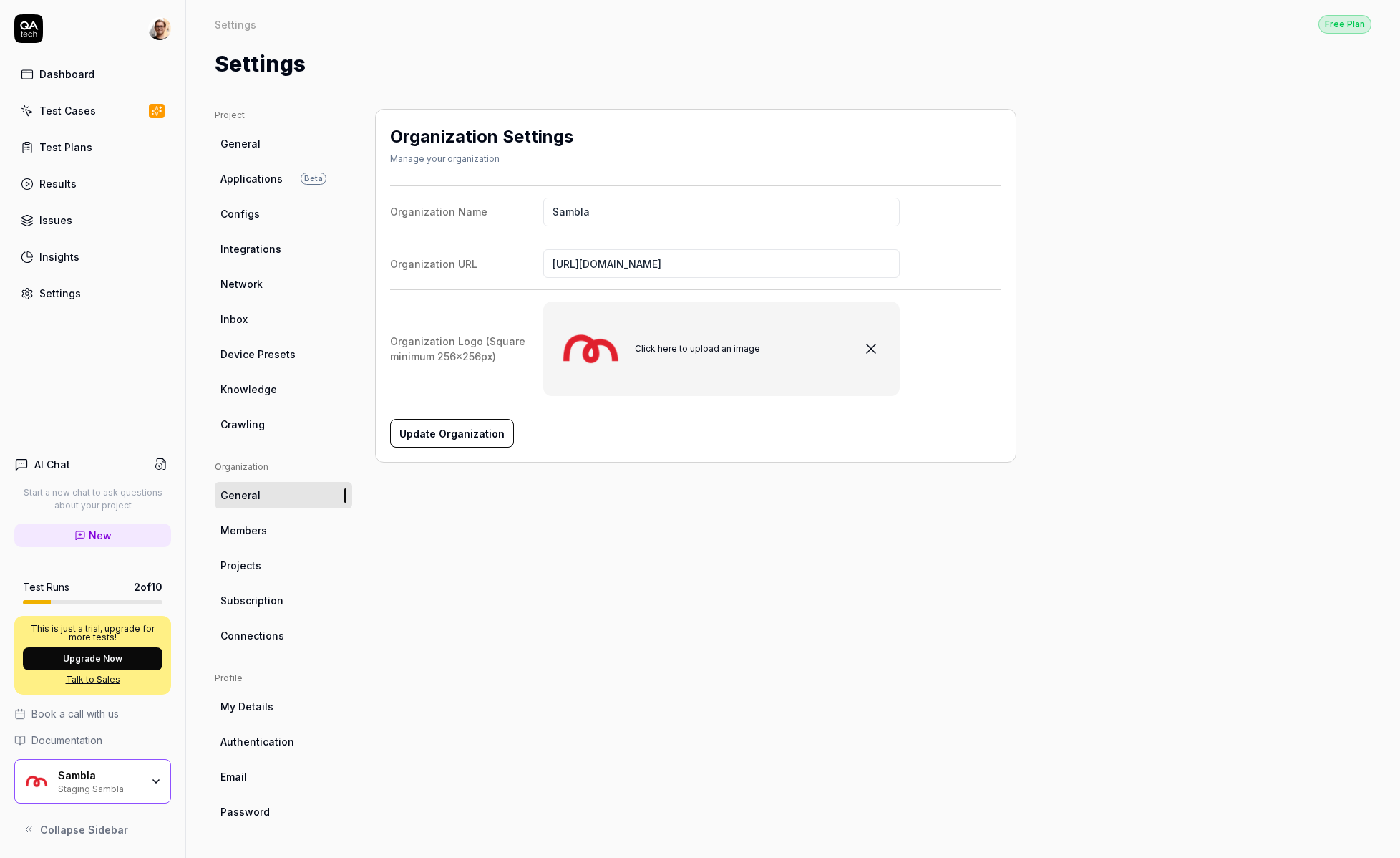
click at [254, 142] on span "General" at bounding box center [240, 144] width 40 height 15
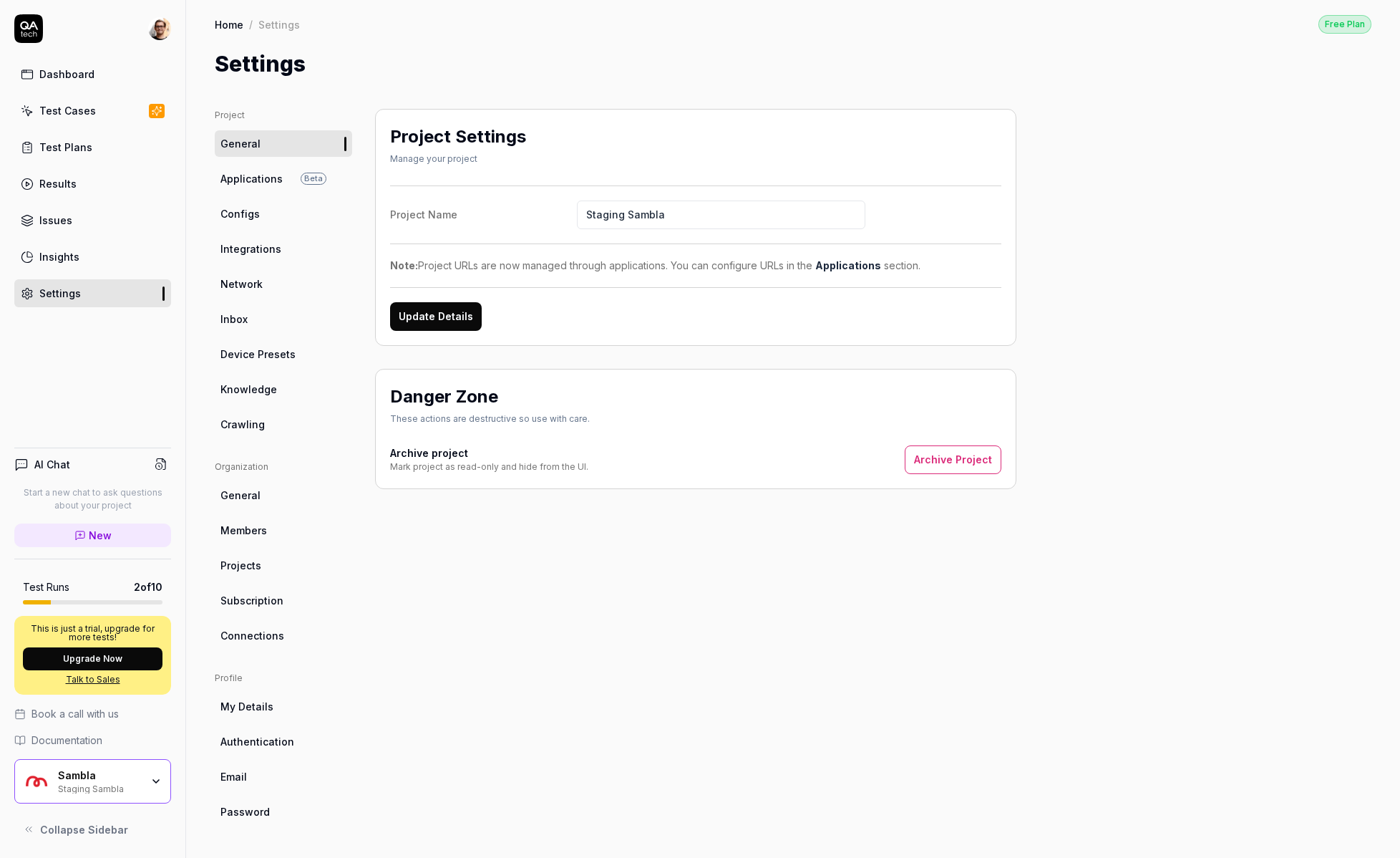
click at [138, 119] on link "Test Cases" at bounding box center [93, 110] width 157 height 28
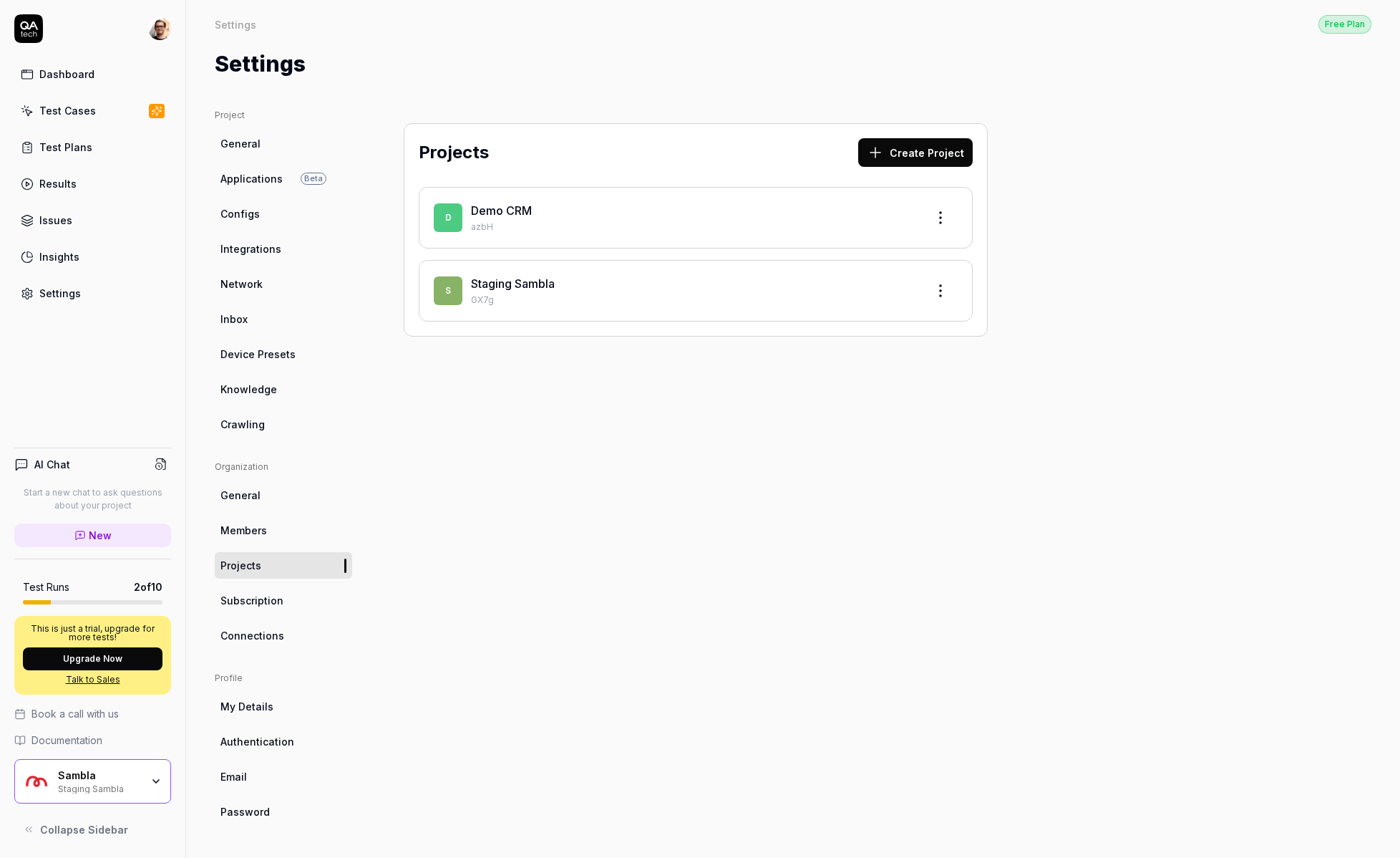
click at [82, 182] on link "Results" at bounding box center [93, 183] width 157 height 28
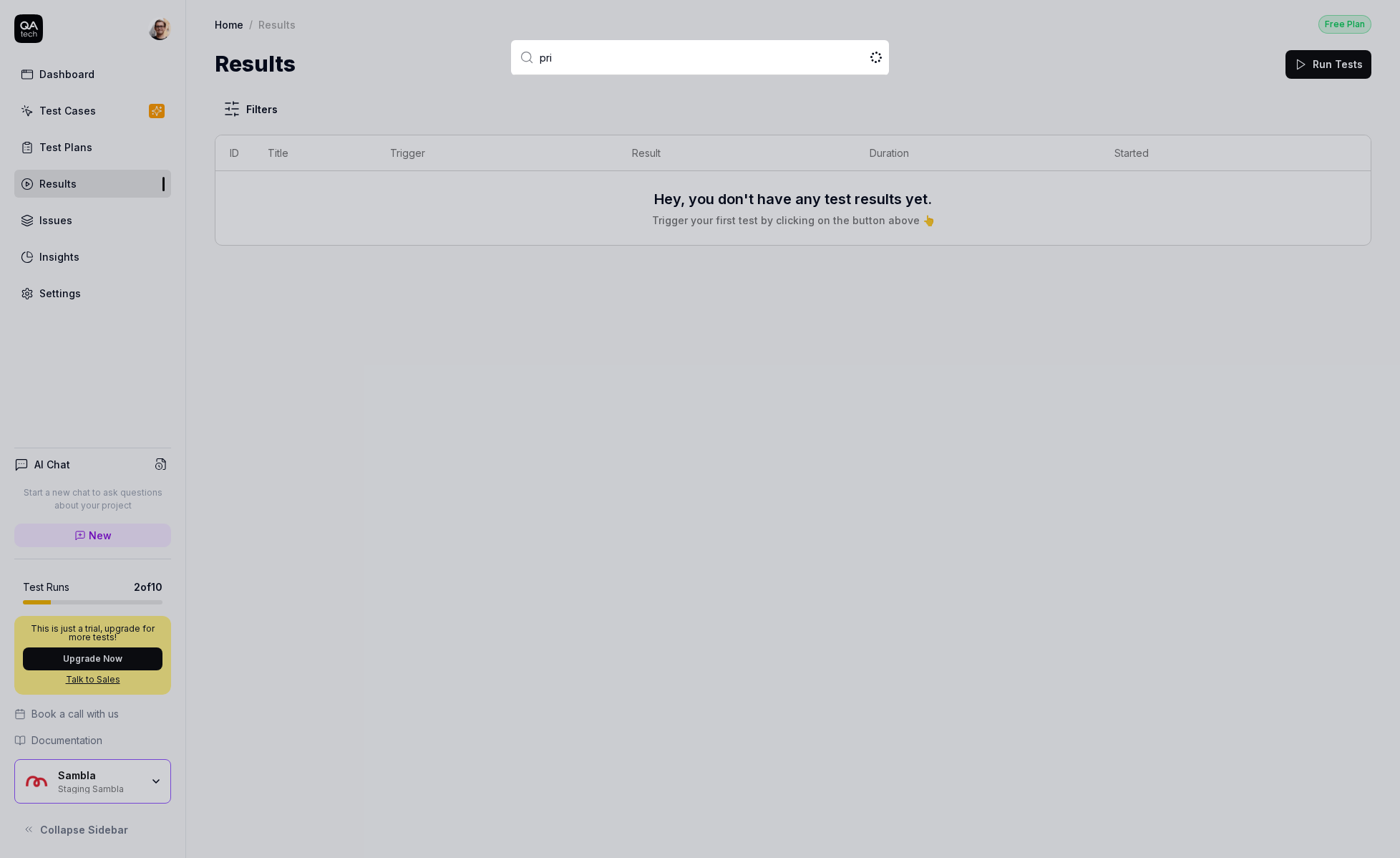
type input "pric"
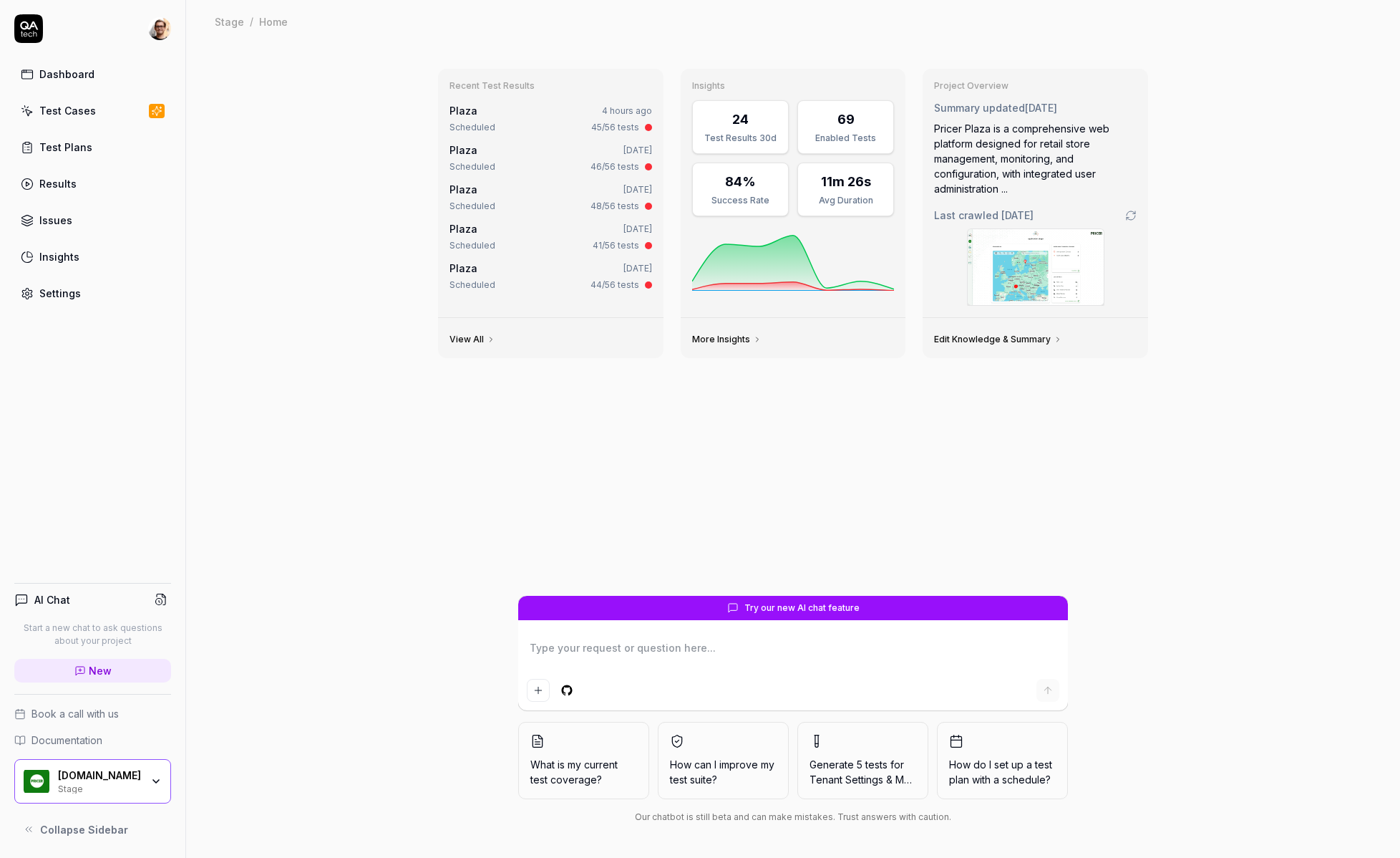
type textarea "*"
click at [68, 301] on link "Settings" at bounding box center [93, 293] width 157 height 28
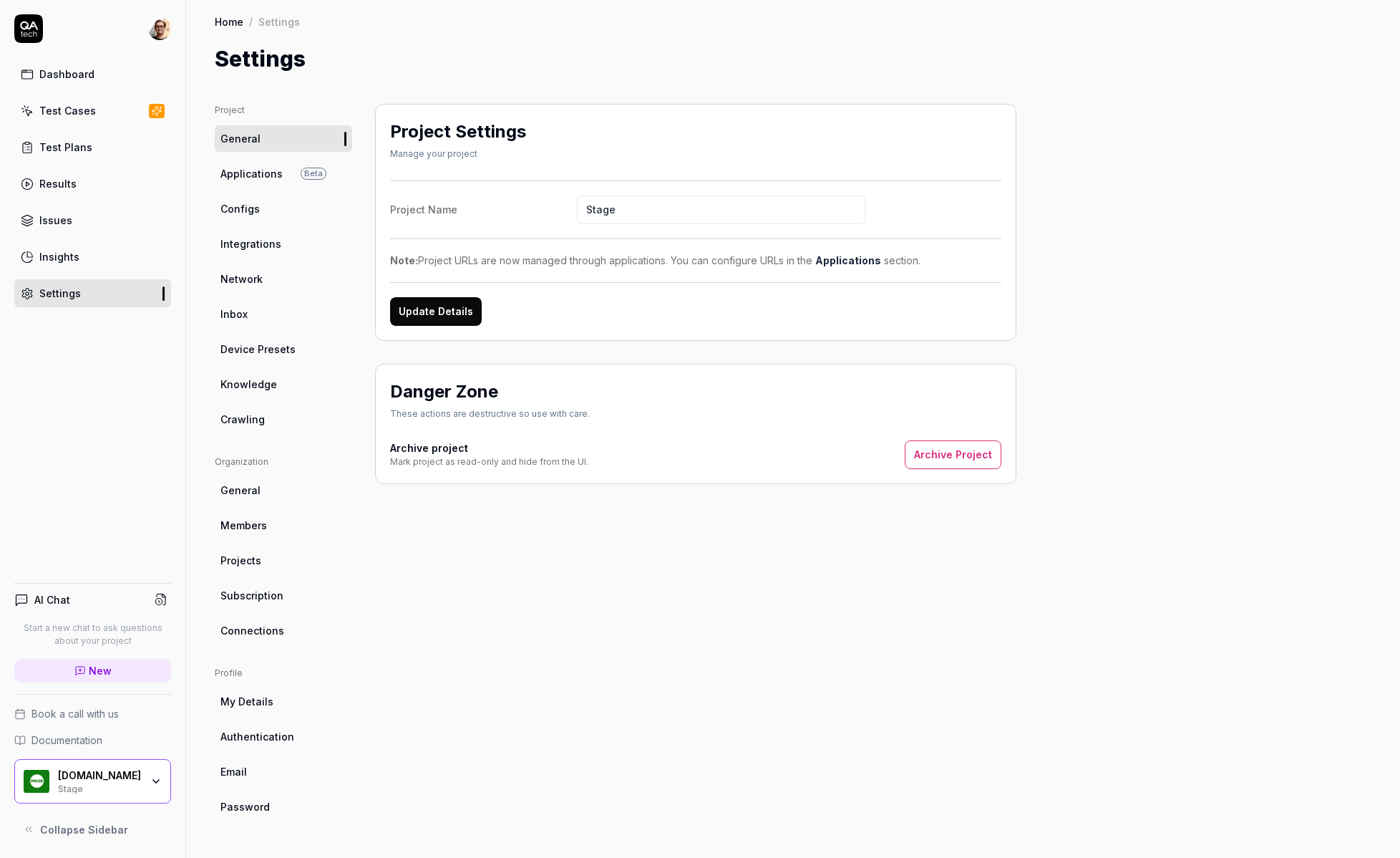
click at [255, 157] on ul "Project General Applications Beta Configs Integrations Network Inbox Device Pre…" at bounding box center [283, 268] width 137 height 328
click at [253, 170] on span "Applications" at bounding box center [251, 174] width 62 height 15
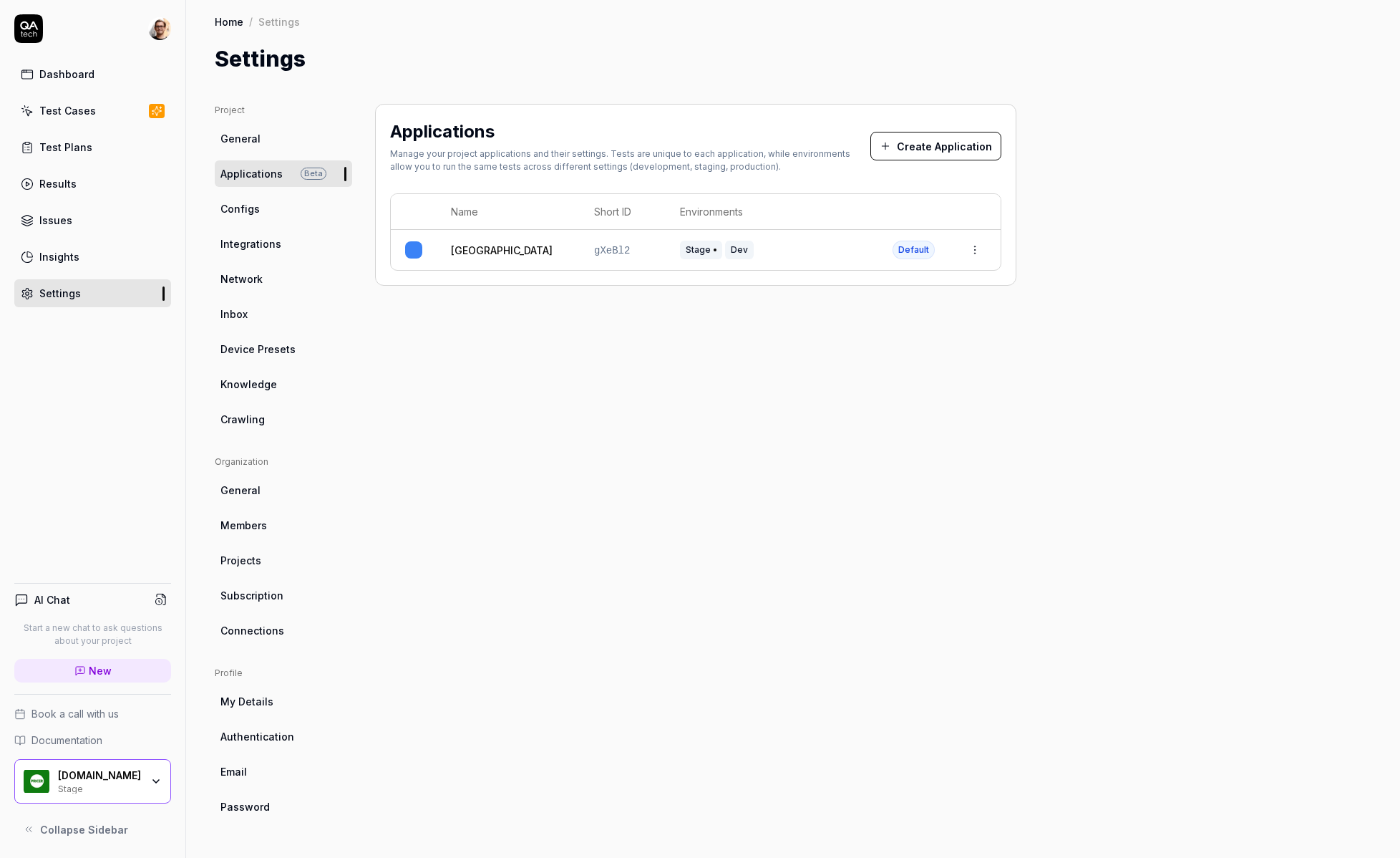
click at [248, 203] on span "Configs" at bounding box center [240, 209] width 39 height 15
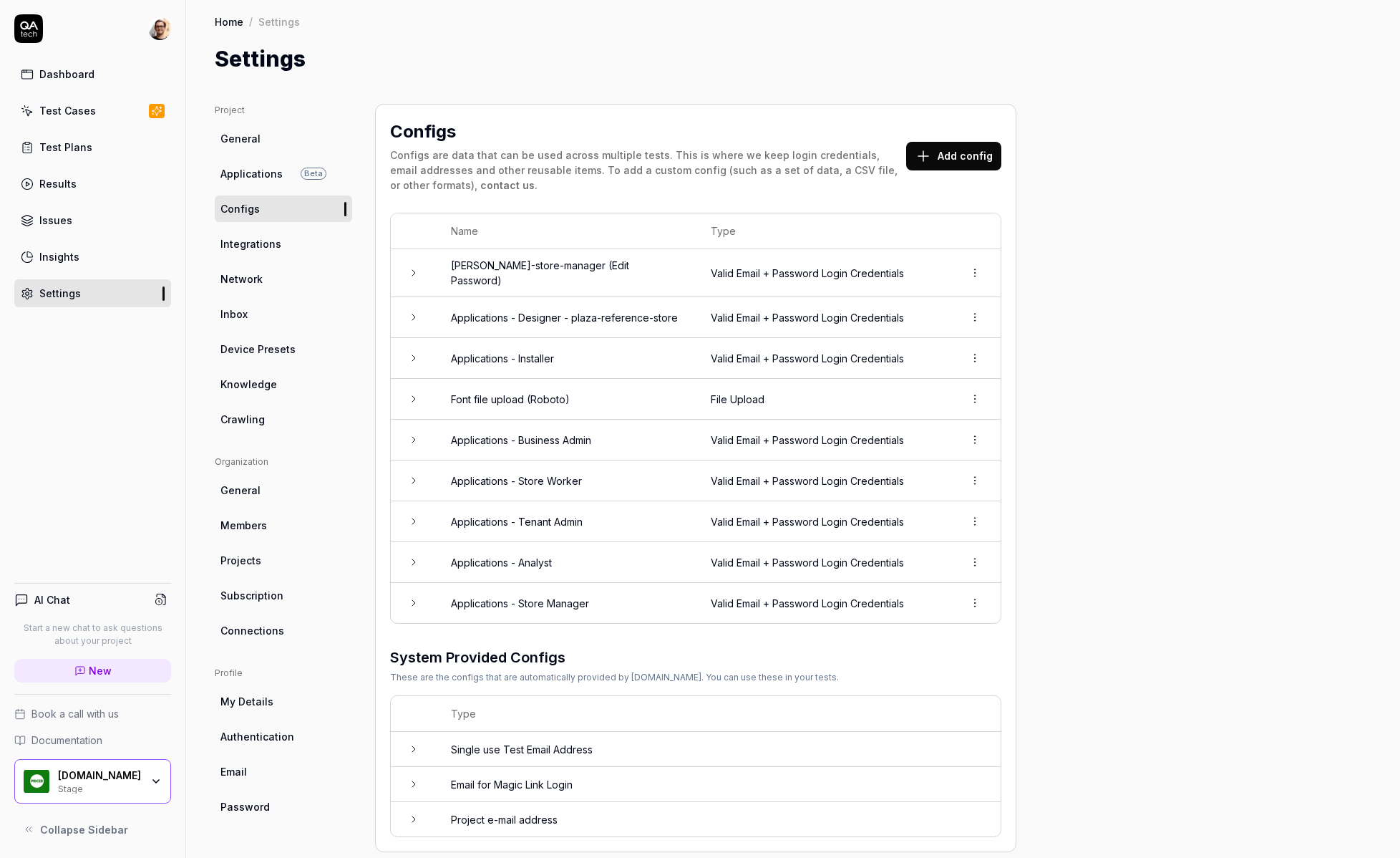
click at [260, 250] on span "Integrations" at bounding box center [251, 244] width 61 height 15
